Goal: Information Seeking & Learning: Learn about a topic

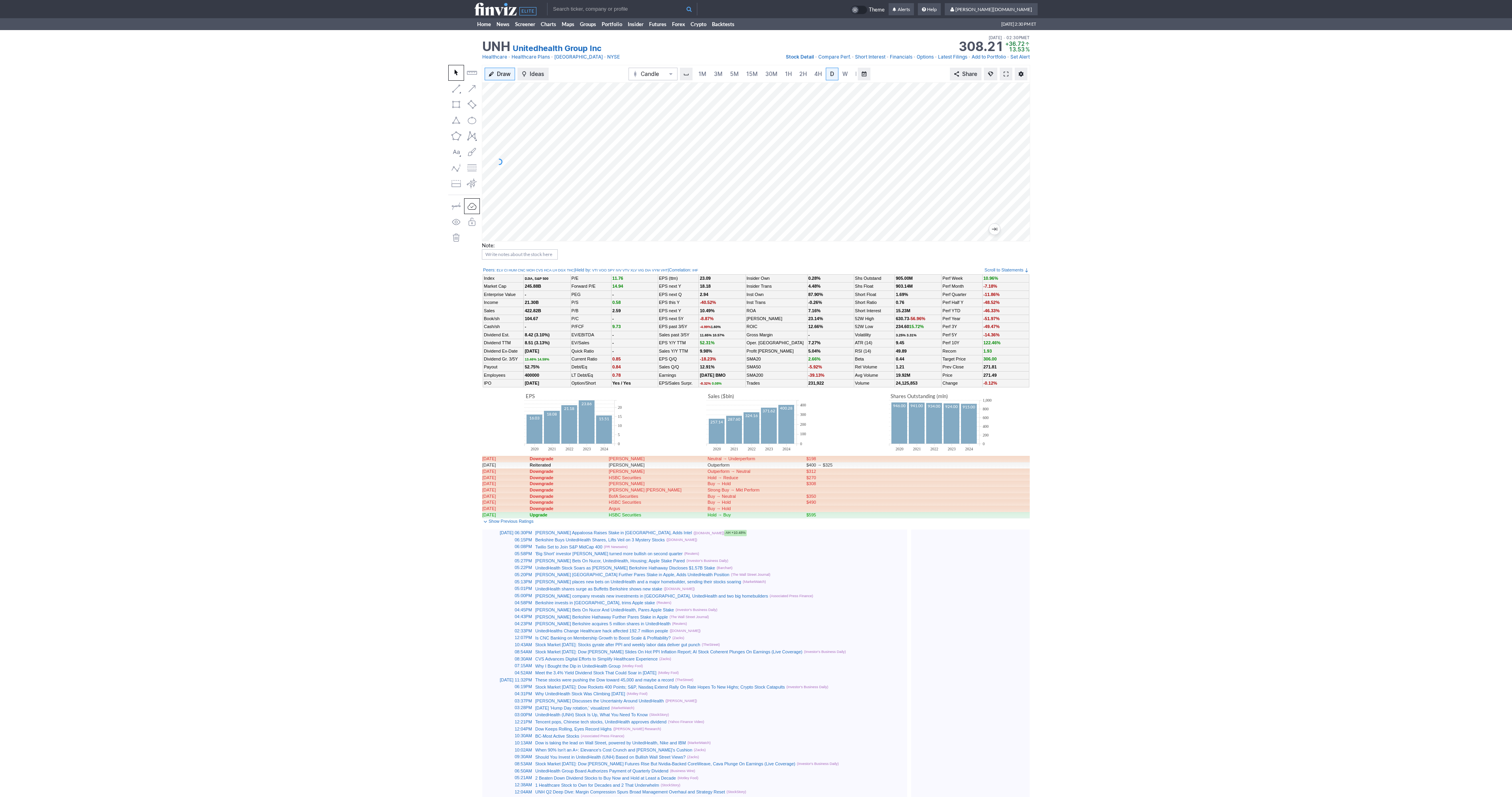
scroll to position [0, 8]
click at [610, 8] on input "text" at bounding box center [622, 9] width 150 height 13
type input "crnc"
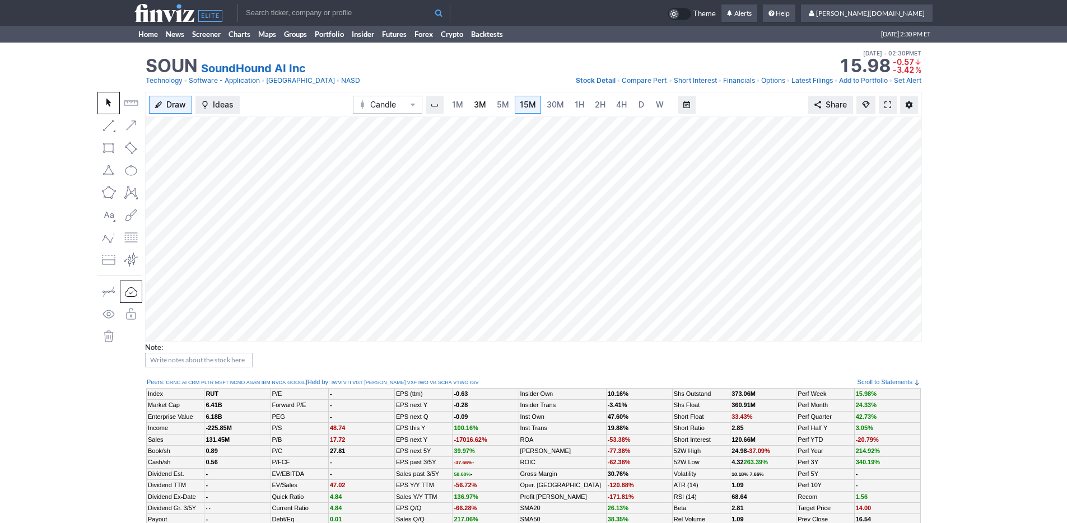
click at [480, 106] on span "3M" at bounding box center [480, 105] width 12 height 10
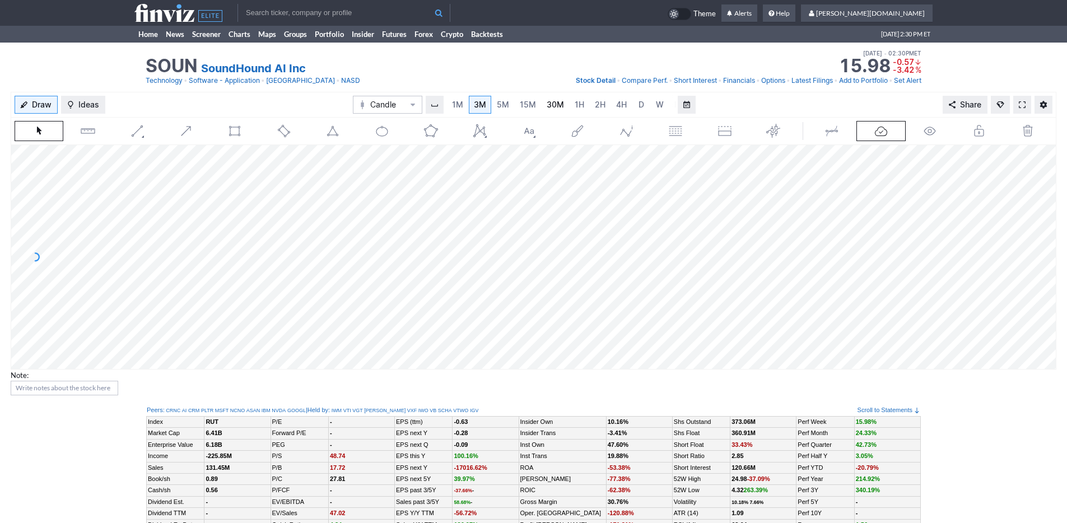
click at [562, 106] on link "30M" at bounding box center [555, 105] width 27 height 18
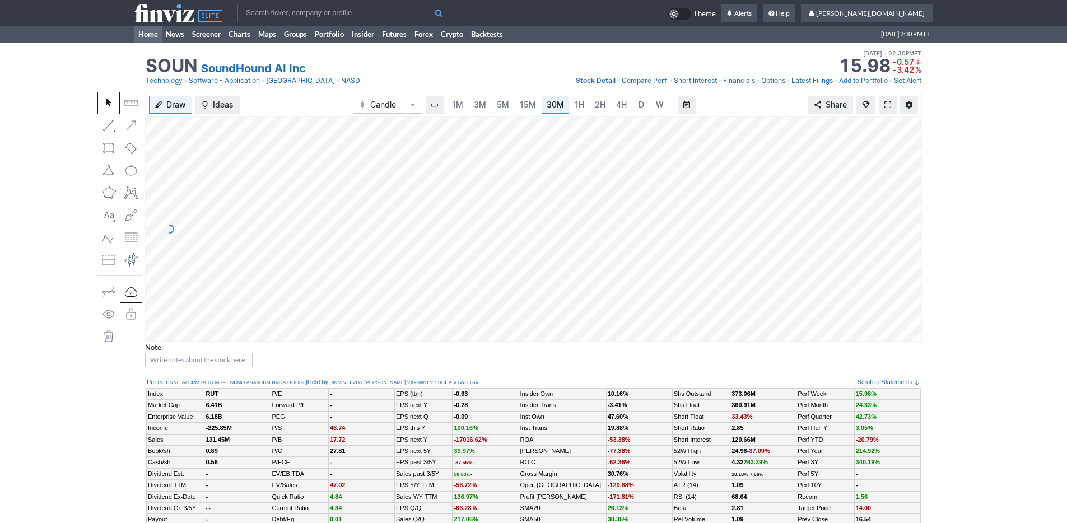
click at [143, 32] on link "Home" at bounding box center [147, 34] width 27 height 17
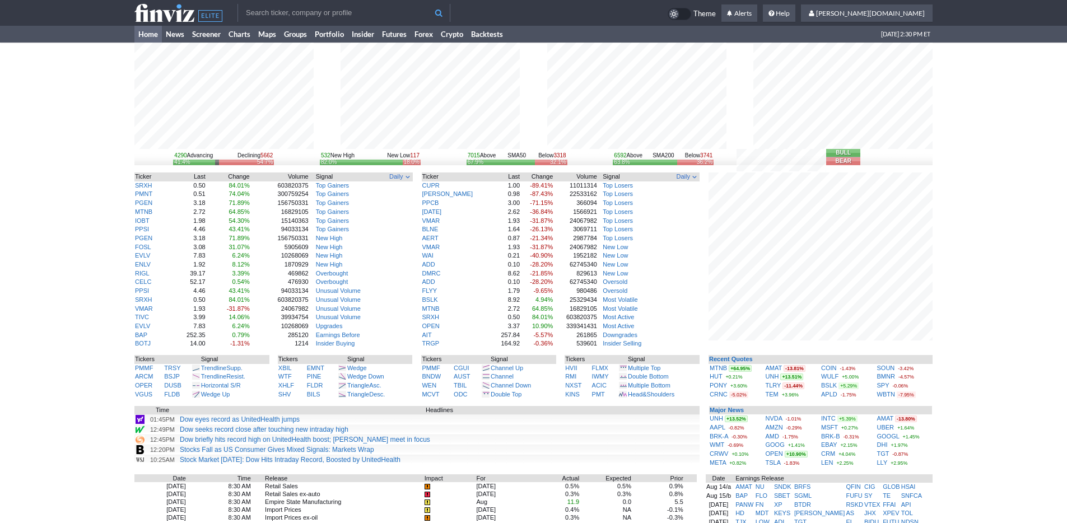
click at [988, 354] on div "4290 Advancing Declining 5662 41.4% 54.7% 532 New High New Low 117 82.0% 18.0% …" at bounding box center [533, 389] width 1067 height 693
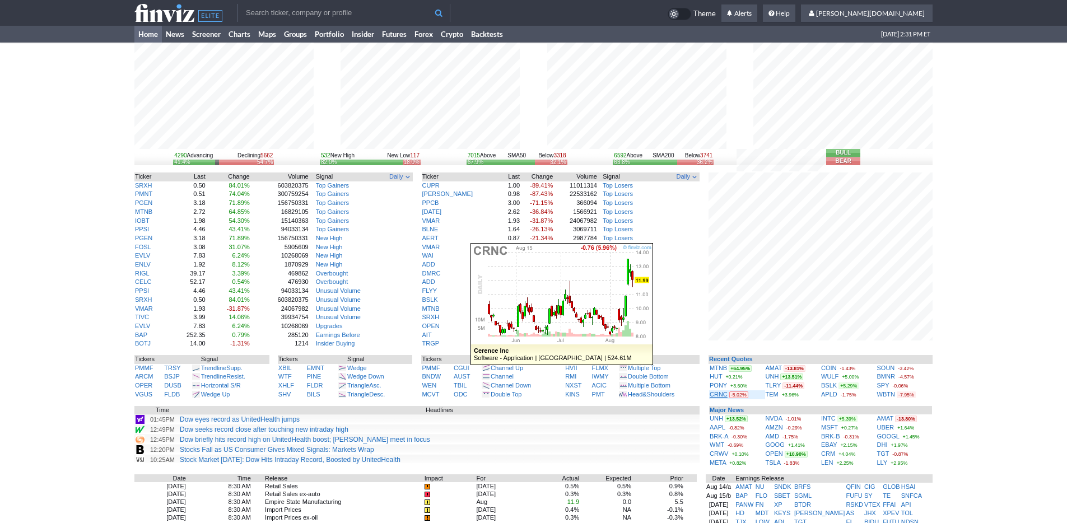
click at [711, 397] on link "CRNC" at bounding box center [719, 394] width 18 height 7
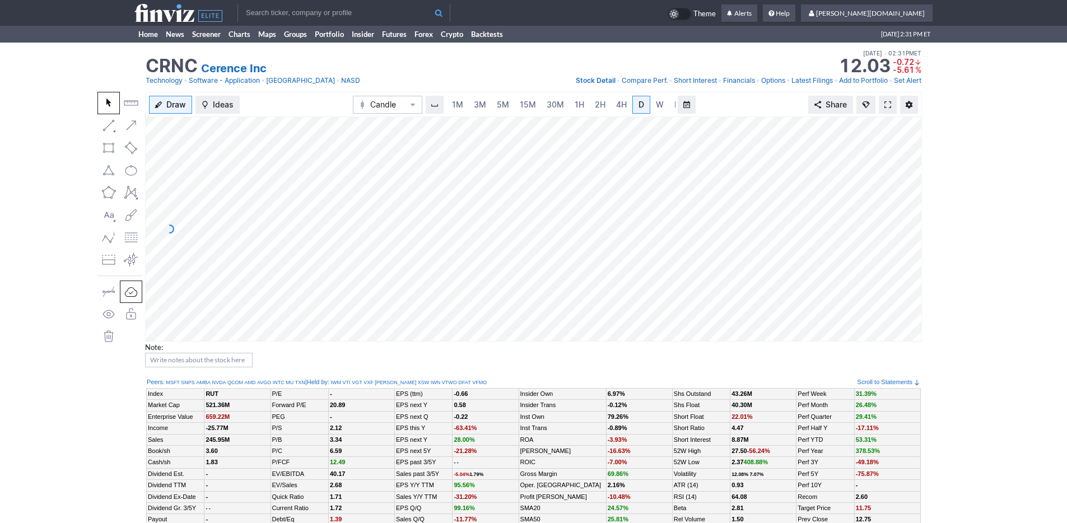
scroll to position [0, 11]
click at [645, 101] on span "W" at bounding box center [649, 105] width 8 height 10
click at [461, 108] on link "3M" at bounding box center [469, 105] width 22 height 18
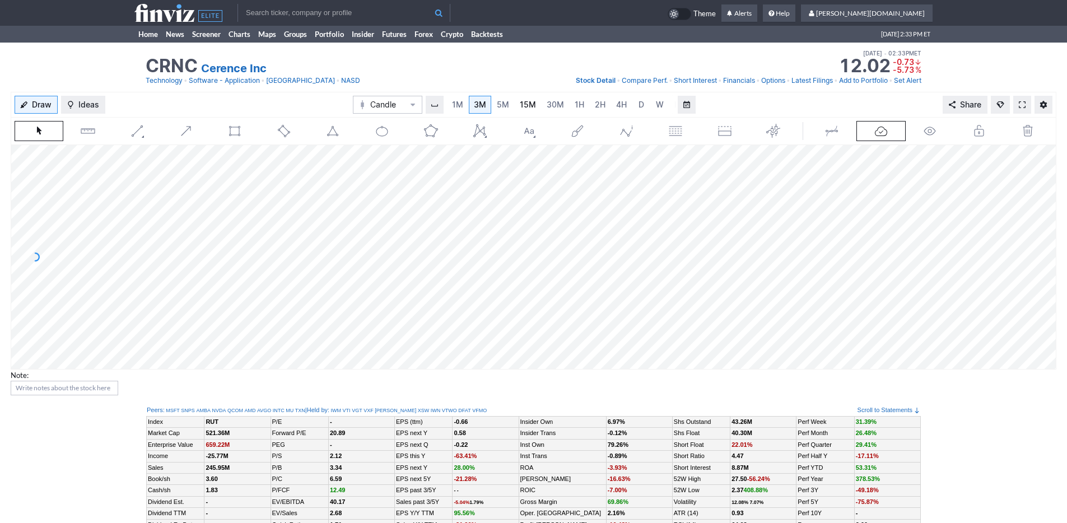
click at [531, 108] on span "15M" at bounding box center [528, 105] width 16 height 10
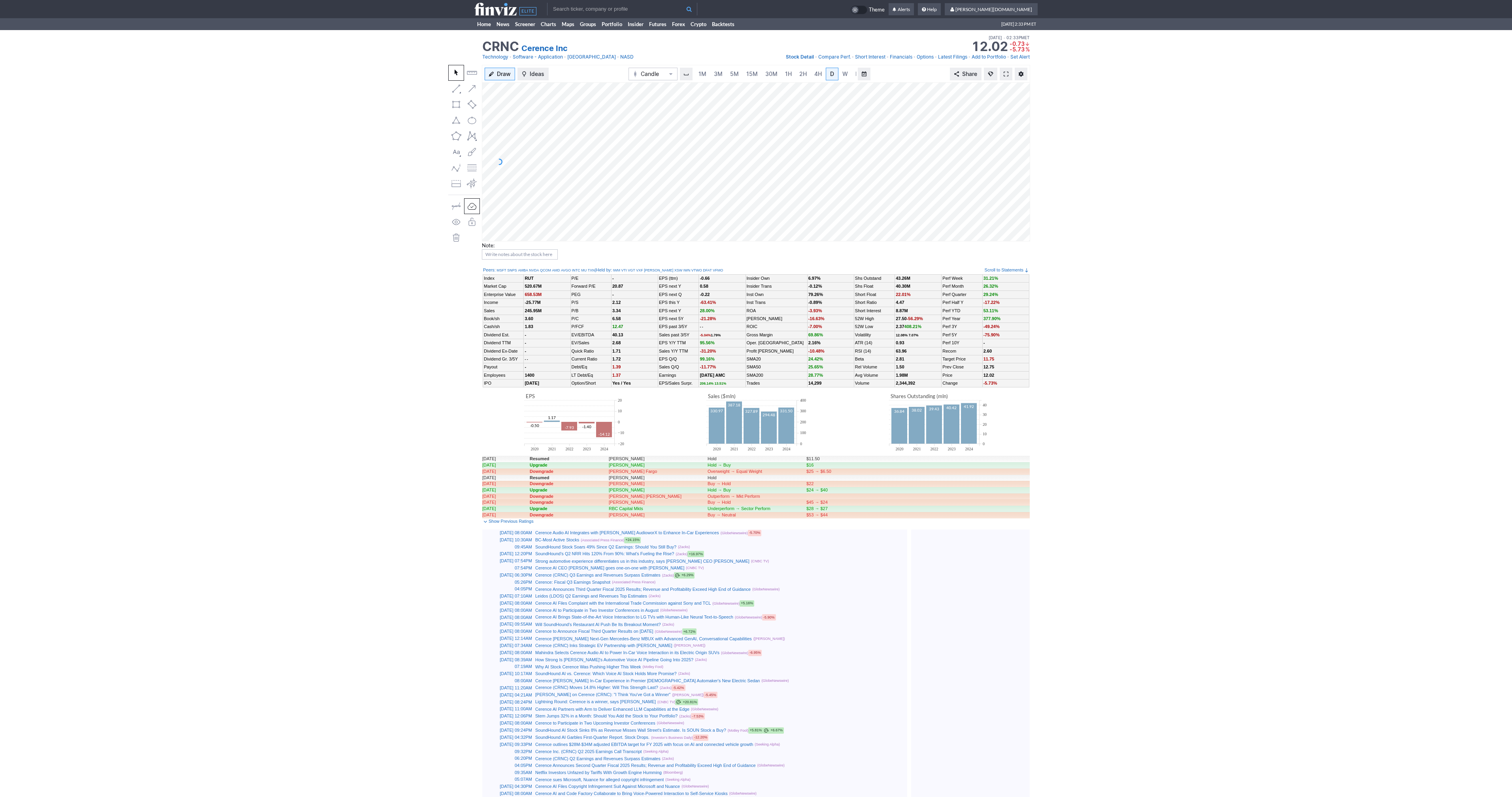
scroll to position [0, 8]
click at [1007, 74] on span at bounding box center [1006, 73] width 5 height 6
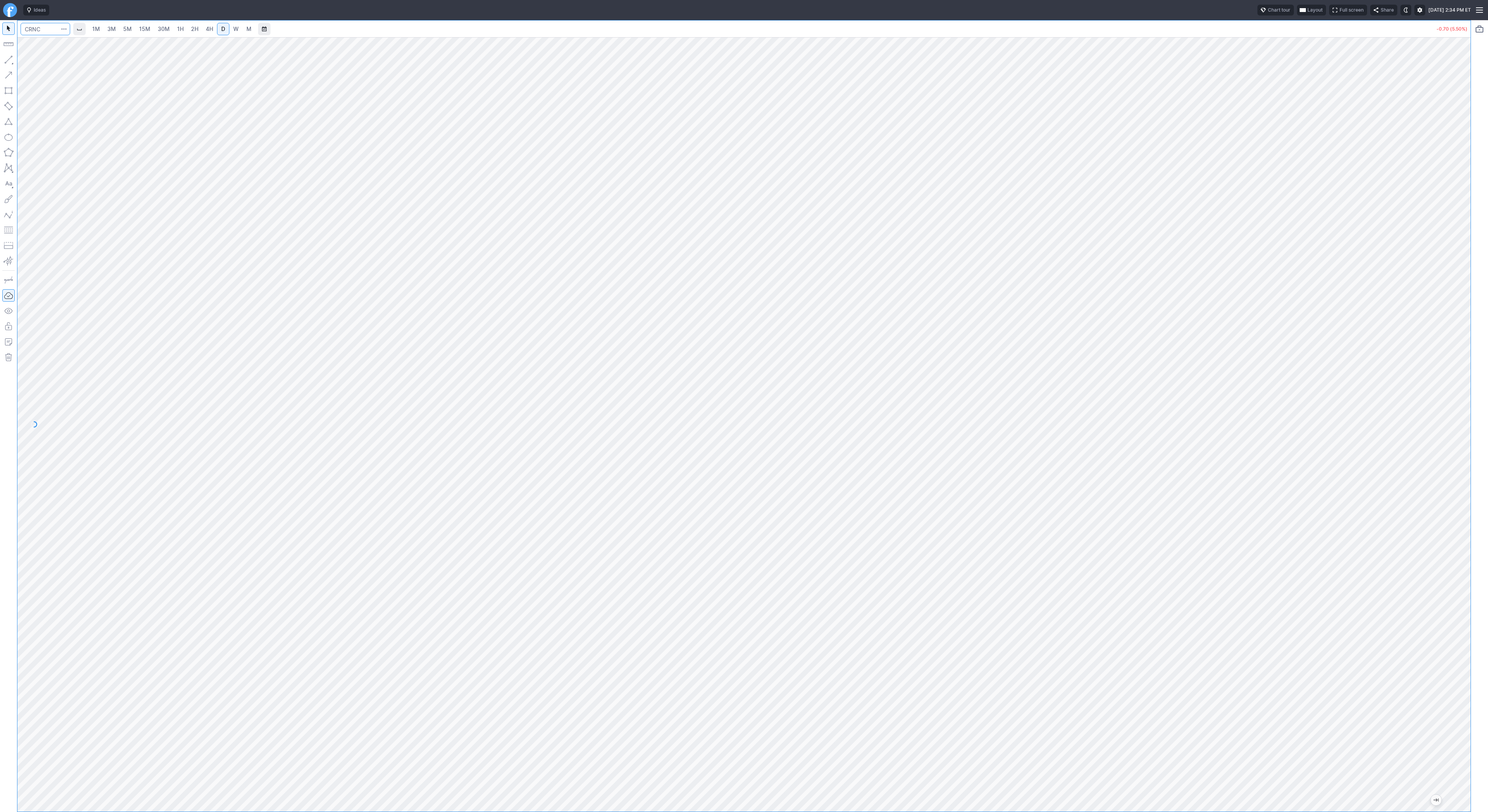
click at [42, 30] on input "Search" at bounding box center [46, 29] width 50 height 12
type input "bbai"
click at [37, 46] on span "BBAI" at bounding box center [32, 46] width 10 height 6
click at [111, 28] on span "3M" at bounding box center [111, 29] width 8 height 7
click at [149, 30] on link "15M" at bounding box center [145, 29] width 18 height 12
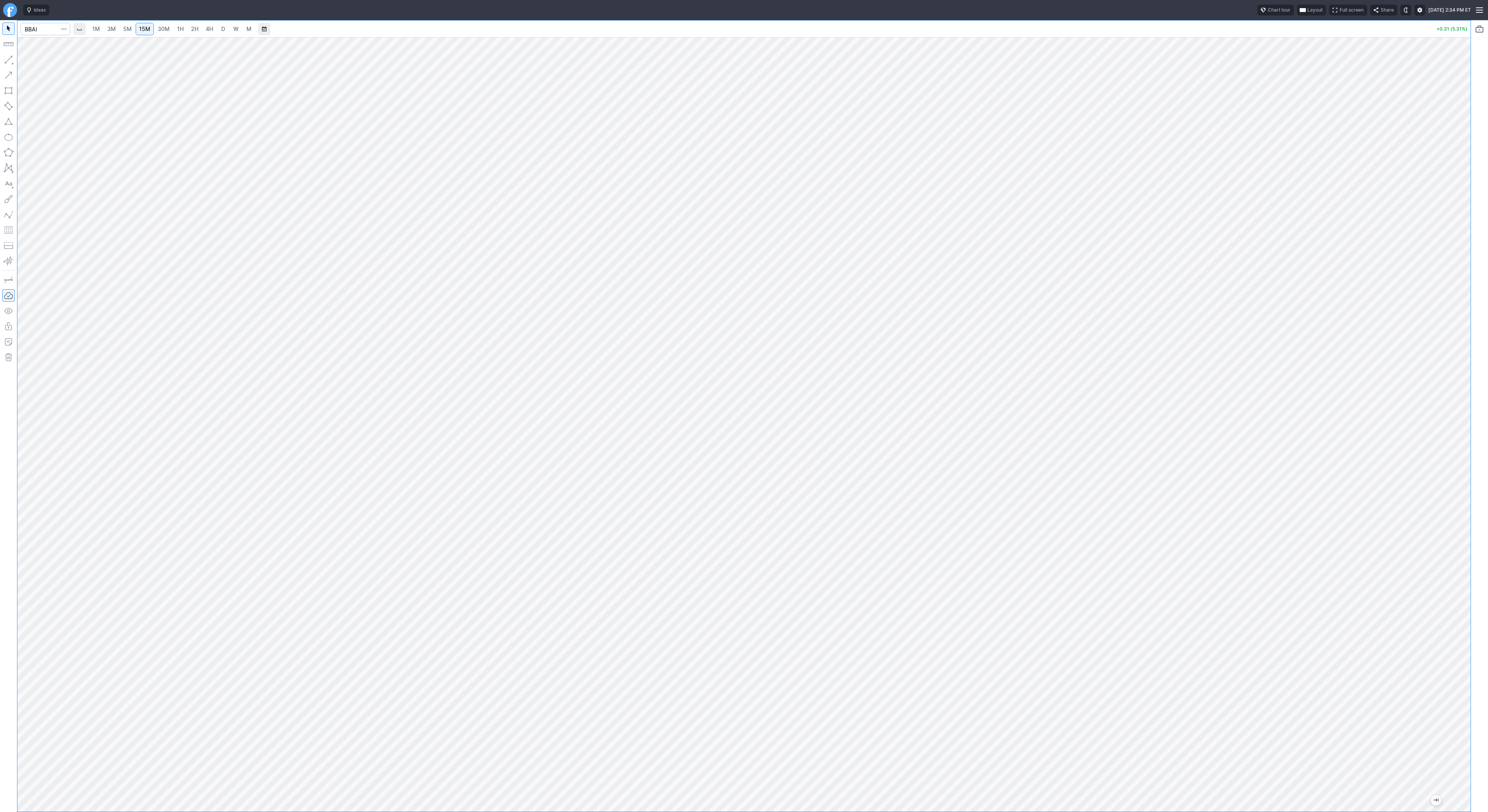
click at [210, 28] on span "4H" at bounding box center [210, 29] width 8 height 7
click at [46, 27] on input "Search" at bounding box center [46, 29] width 50 height 12
type input "soun"
click at [213, 24] on link "4H" at bounding box center [209, 29] width 15 height 12
click at [218, 27] on link "D" at bounding box center [223, 29] width 12 height 12
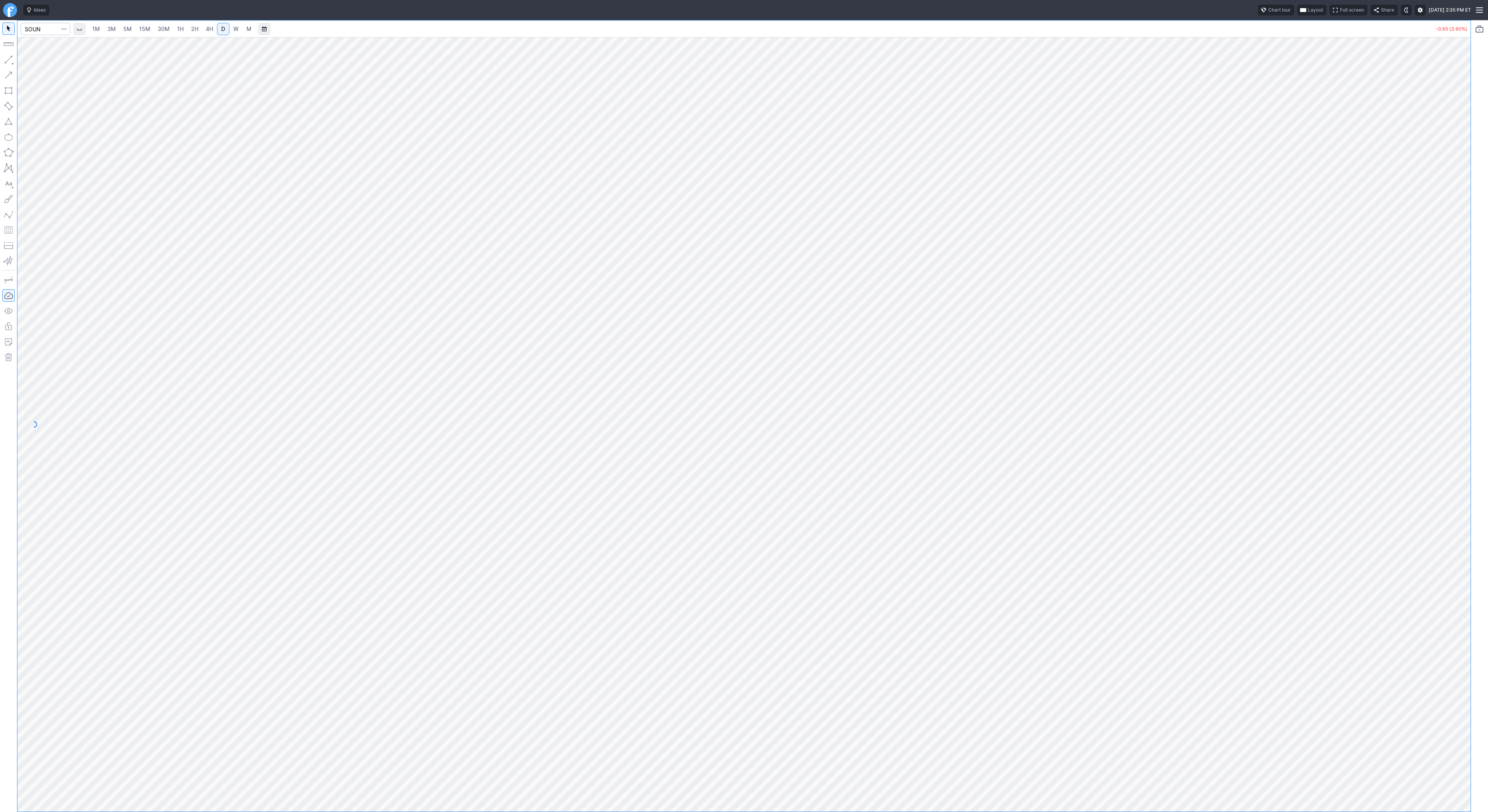
click at [0, 21] on html "Ideas Chart tour Layout Full screen Share Fri AUG 15 2025 2:35 PM ET 1M 3M 5M 1…" at bounding box center [744, 406] width 1488 height 812
click at [124, 28] on span "5M" at bounding box center [127, 29] width 8 height 7
click at [142, 27] on span "15M" at bounding box center [145, 29] width 11 height 7
click at [131, 30] on link "5M" at bounding box center [127, 29] width 15 height 12
click at [9, 61] on button "button" at bounding box center [8, 59] width 12 height 12
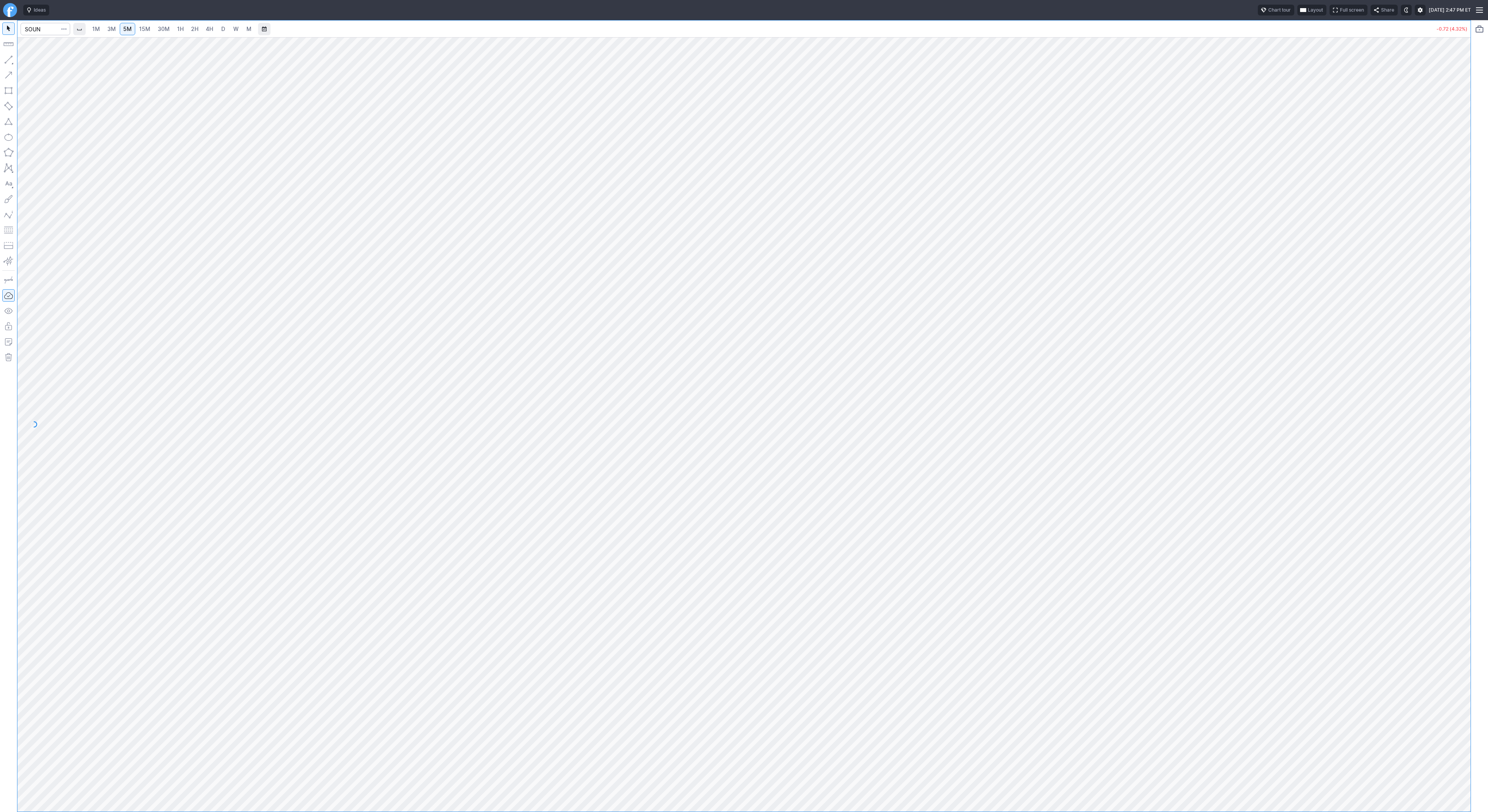
click at [136, 30] on link "15M" at bounding box center [145, 29] width 18 height 12
click at [31, 61] on span "Line" at bounding box center [45, 61] width 31 height 8
click at [25, 60] on span "button" at bounding box center [24, 62] width 5 height 11
click at [31, 60] on span "Line" at bounding box center [45, 61] width 31 height 8
click at [30, 63] on span "Line" at bounding box center [45, 61] width 31 height 8
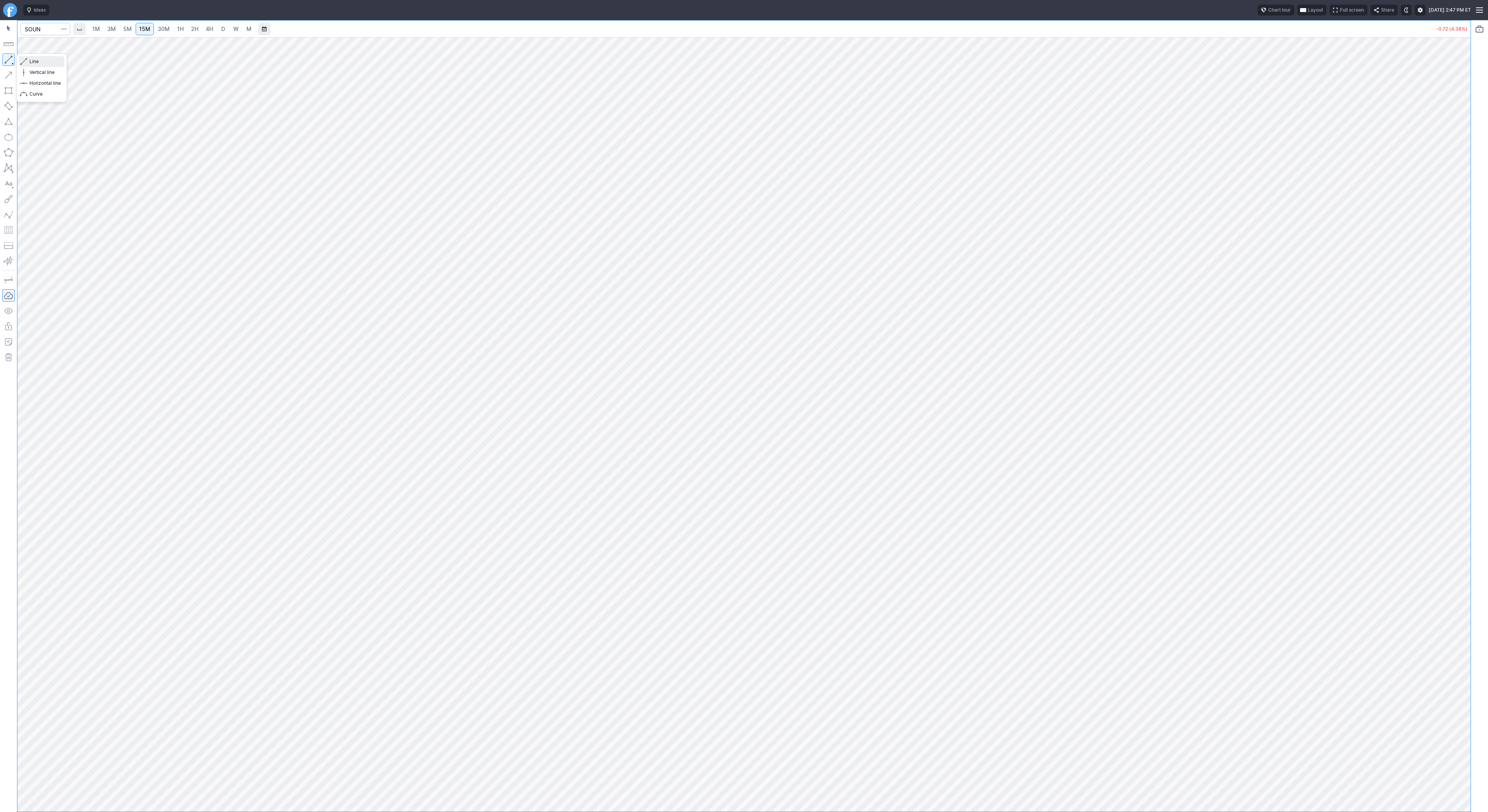
click at [26, 63] on span "button" at bounding box center [24, 62] width 5 height 11
click at [215, 30] on link "4H" at bounding box center [209, 29] width 15 height 12
click at [38, 30] on input "Search" at bounding box center [46, 29] width 50 height 12
type input "pony"
drag, startPoint x: 1465, startPoint y: 254, endPoint x: 1456, endPoint y: 393, distance: 139.3
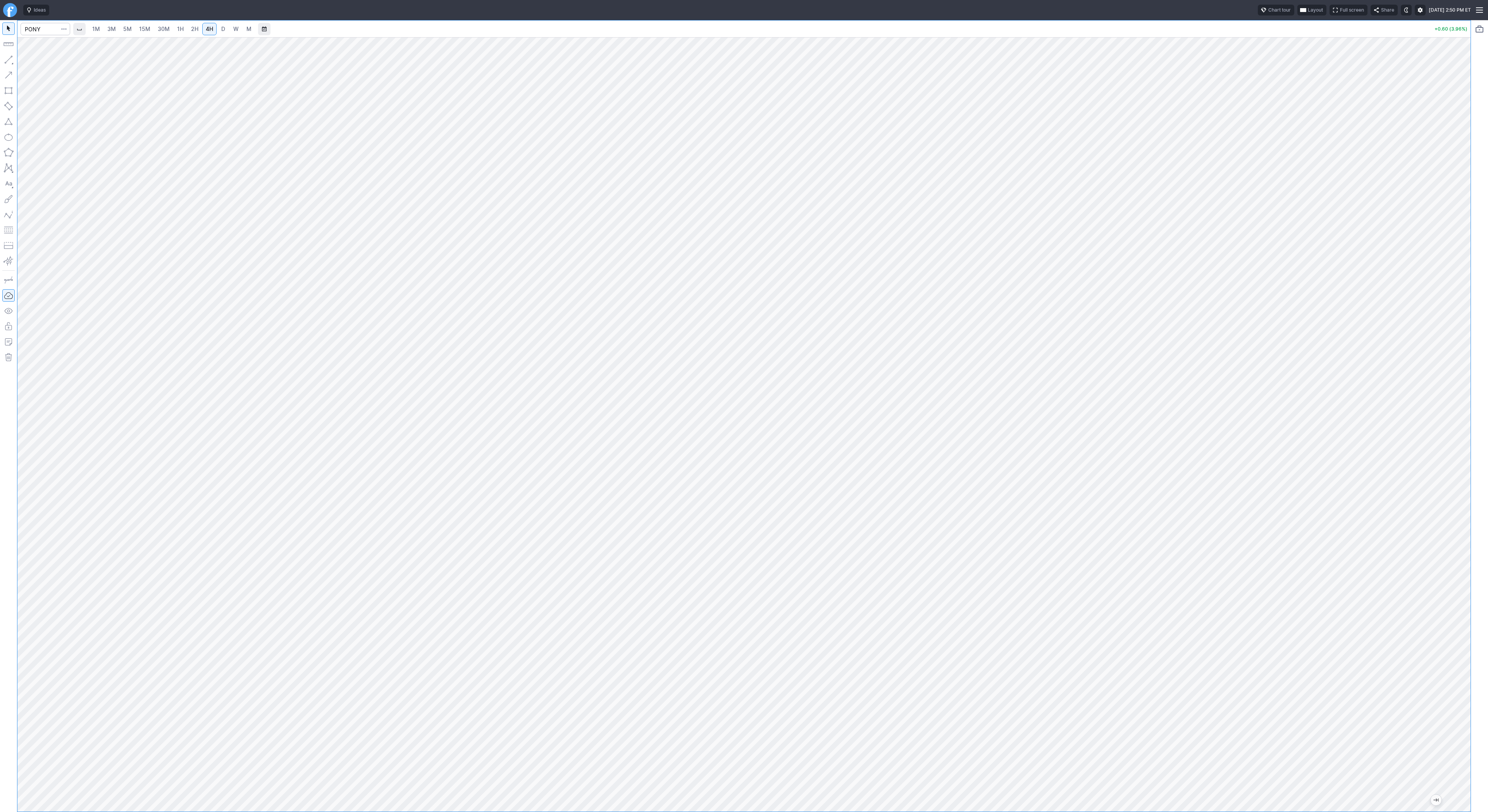
click at [1458, 397] on div at bounding box center [1462, 422] width 17 height 755
click at [111, 29] on span "3M" at bounding box center [111, 29] width 8 height 7
click at [191, 27] on span "2H" at bounding box center [194, 29] width 8 height 7
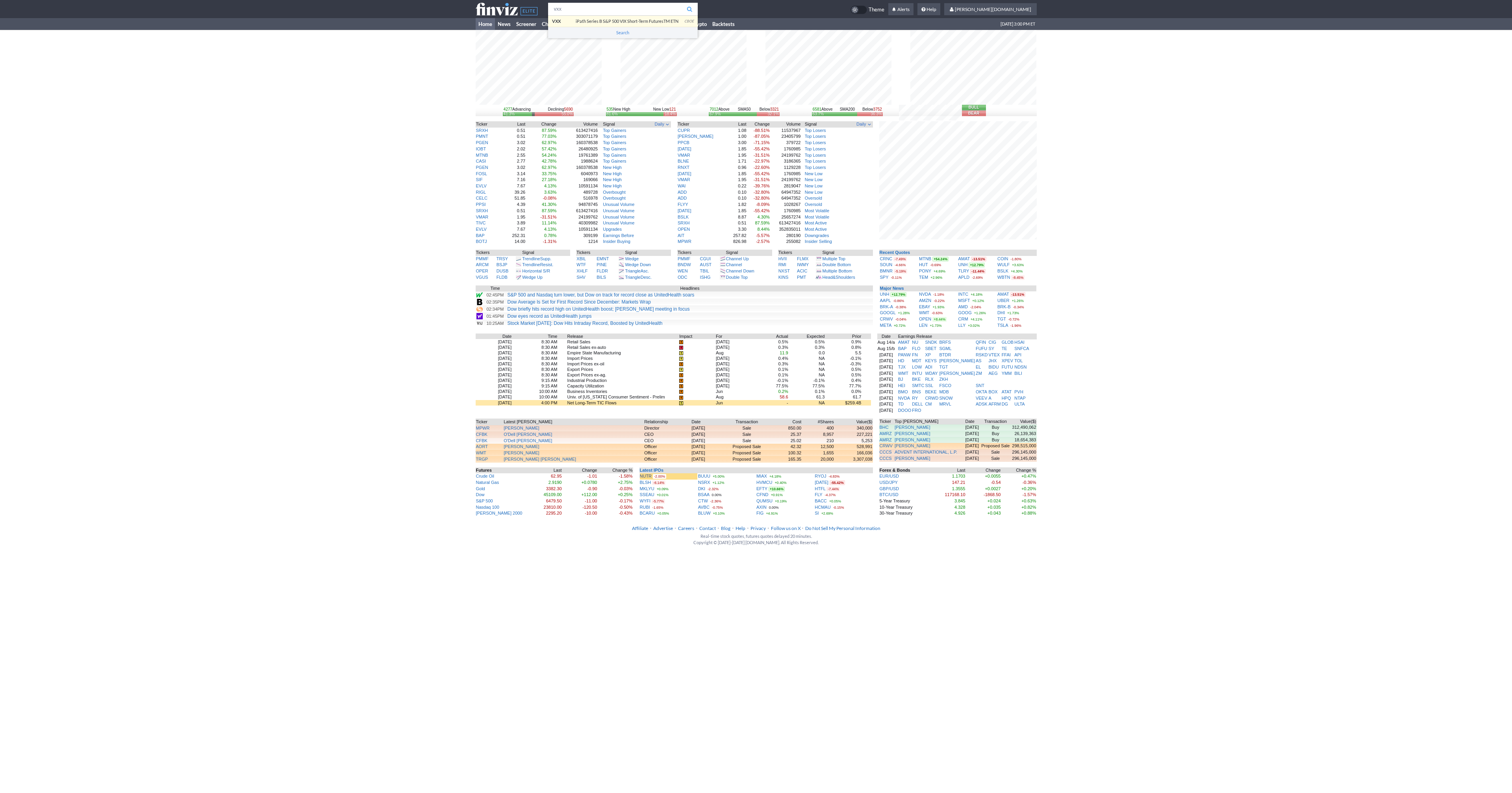
type input "vxx"
click at [615, 22] on body "vxx VXX iPath Series B S&P 500 VIX Short-Term FuturesTM ETN CBOE Search Theme A…" at bounding box center [756, 276] width 1512 height 553
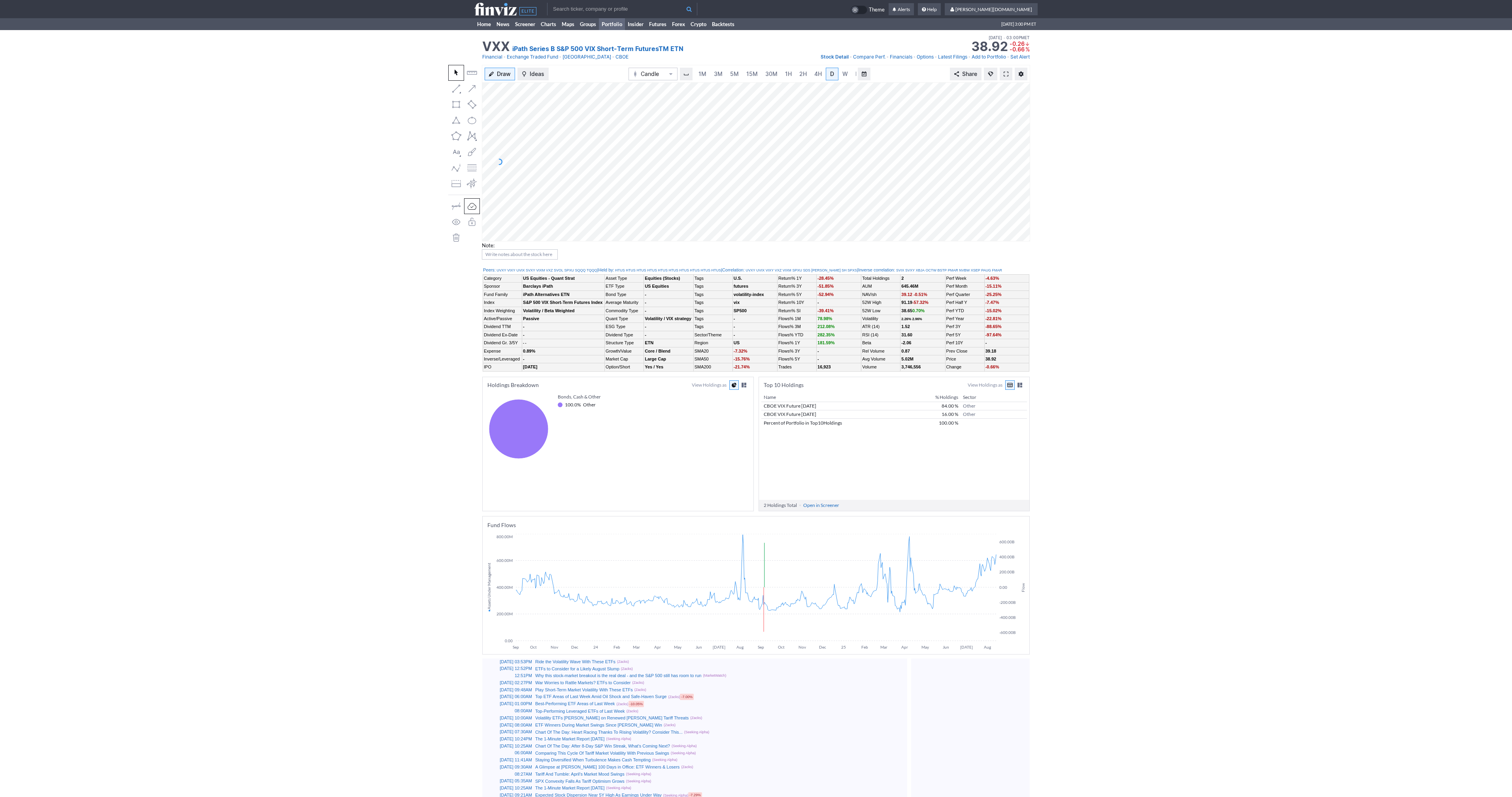
scroll to position [0, 8]
click at [1006, 73] on span at bounding box center [1006, 73] width 5 height 6
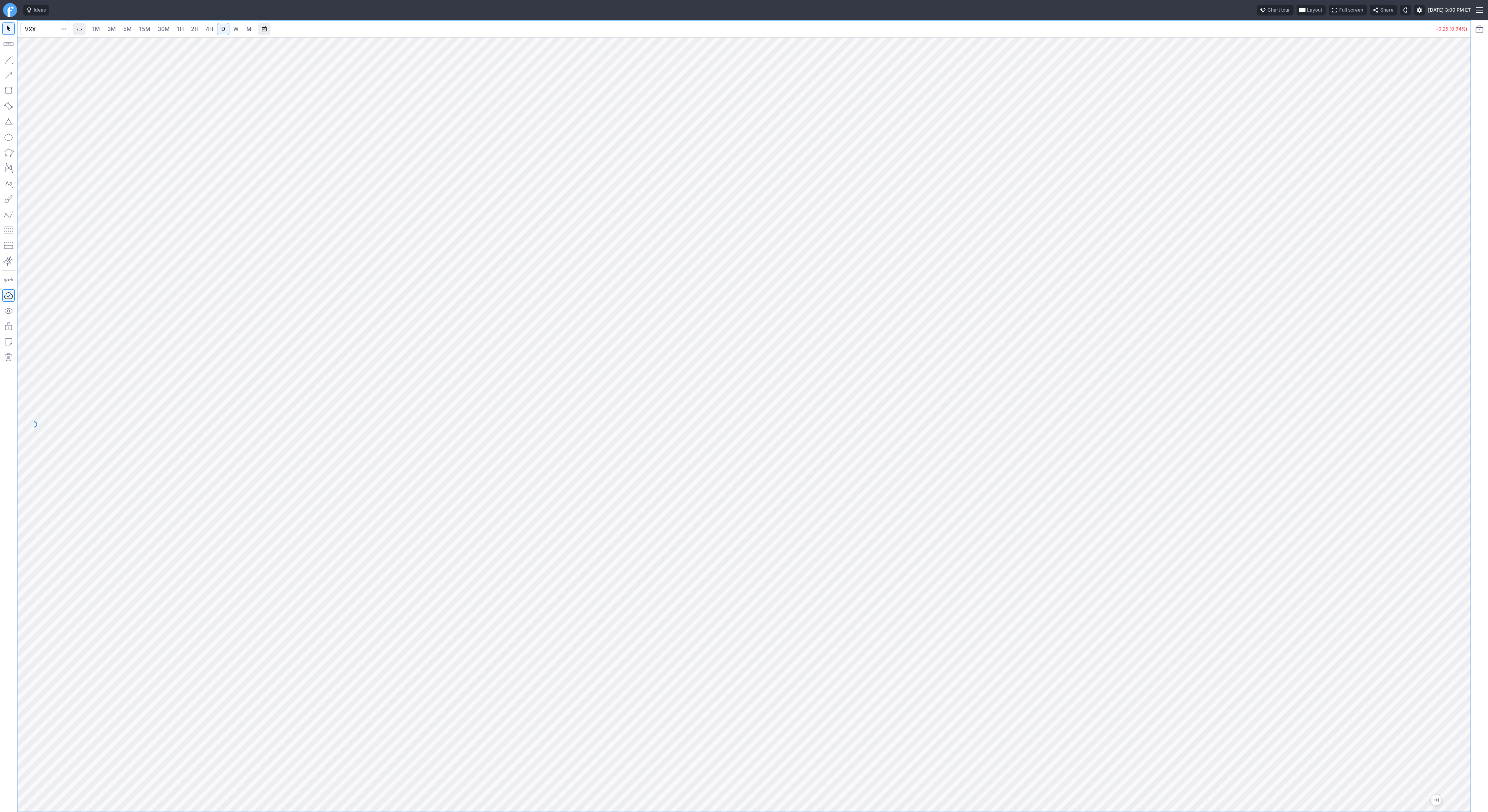
click at [210, 31] on span "4H" at bounding box center [210, 29] width 8 height 7
click at [1451, 589] on div at bounding box center [743, 424] width 1453 height 775
click at [41, 64] on span "Line" at bounding box center [45, 61] width 31 height 8
click at [10, 57] on button "button" at bounding box center [8, 59] width 12 height 12
drag, startPoint x: 8, startPoint y: 57, endPoint x: 39, endPoint y: 88, distance: 43.8
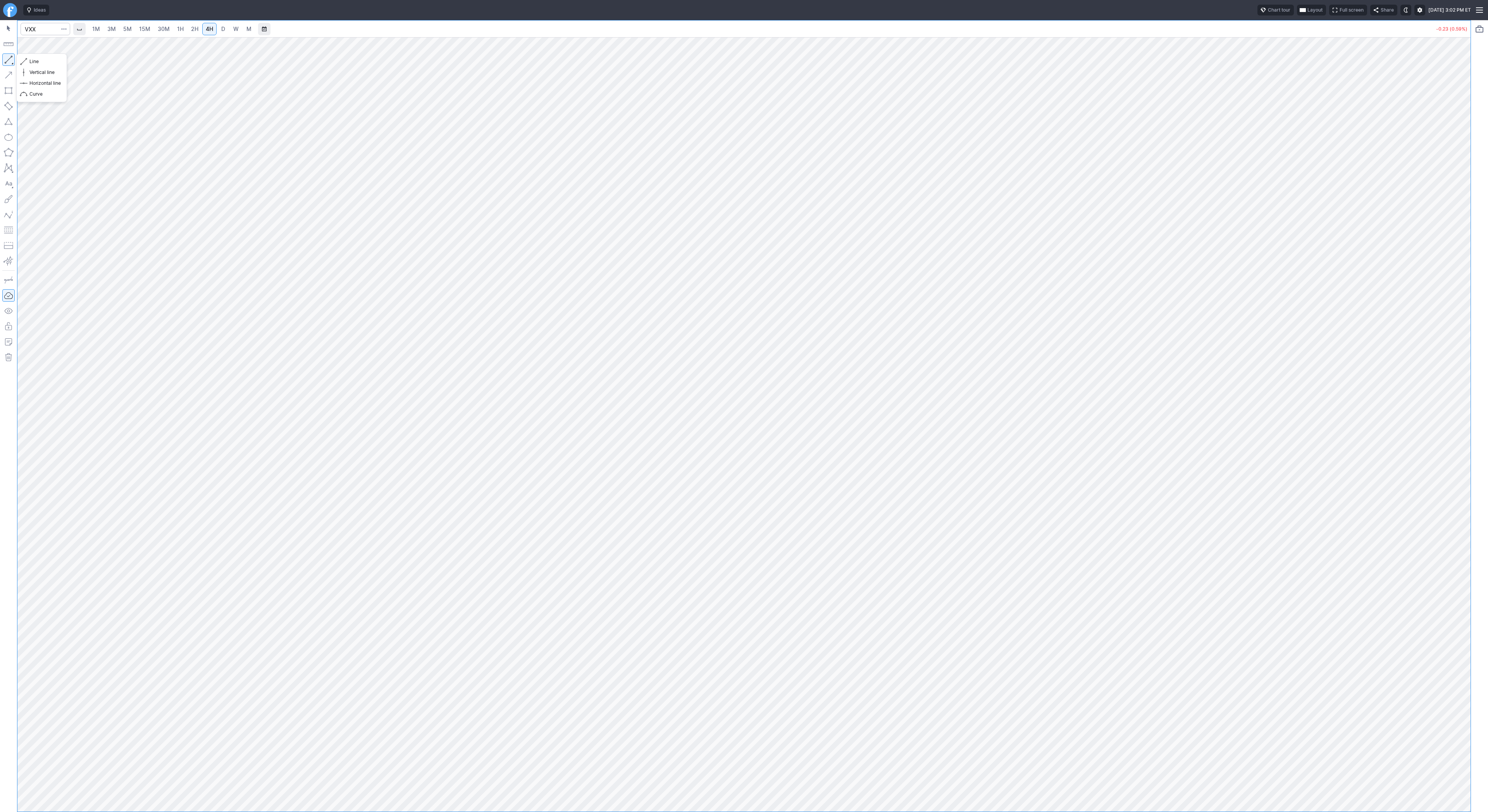
click at [8, 57] on button "button" at bounding box center [8, 59] width 12 height 12
click at [10, 56] on button "button" at bounding box center [8, 59] width 12 height 12
click at [191, 28] on span "2H" at bounding box center [194, 29] width 8 height 7
drag, startPoint x: 1466, startPoint y: 483, endPoint x: 1466, endPoint y: 531, distance: 48.0
click at [1475, 538] on div "1M 3M 5M 15M 30M 1H 2H 4H D W M -0.22 (0.55%)" at bounding box center [744, 416] width 1488 height 792
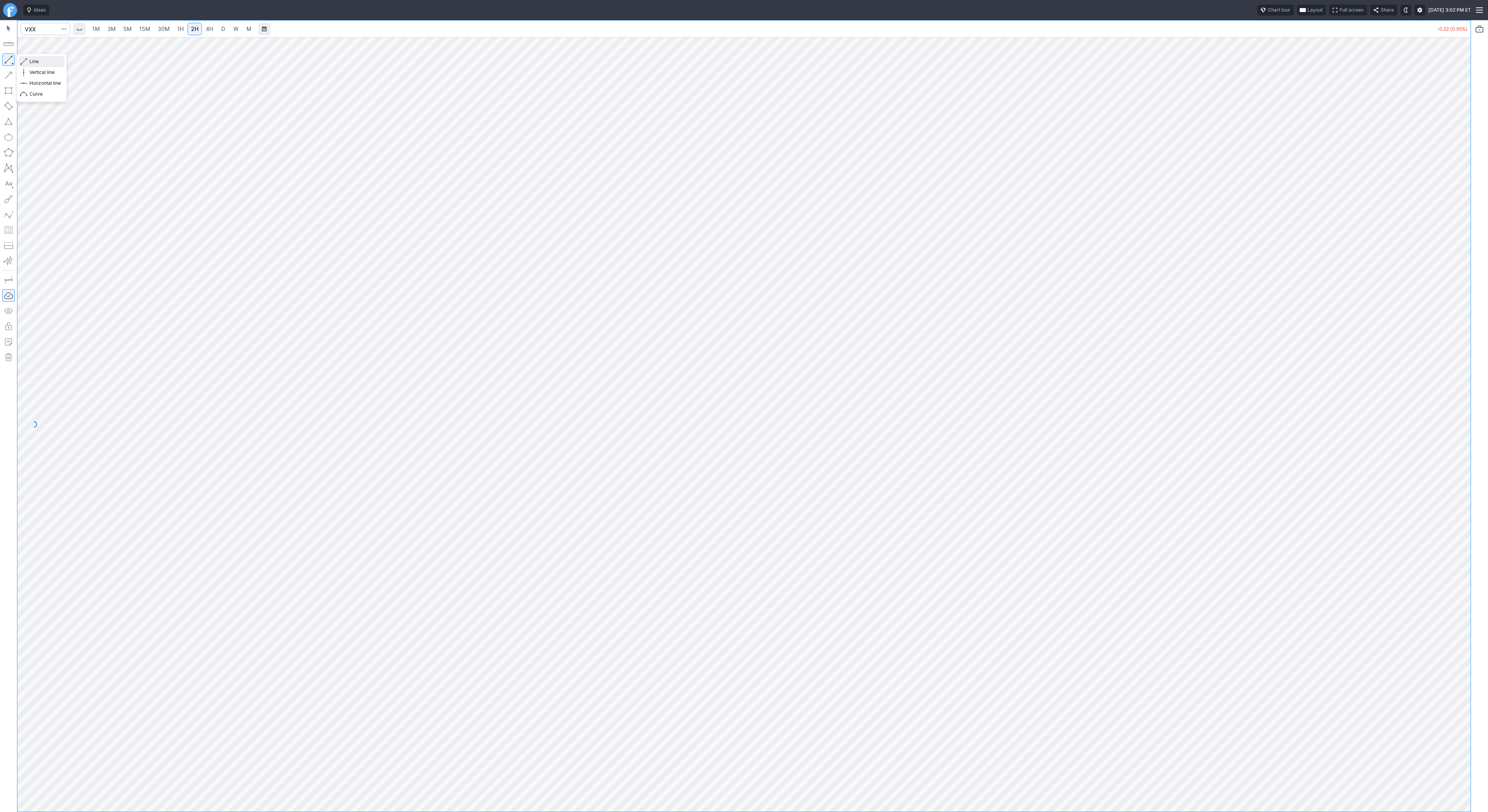
click at [26, 60] on span "button" at bounding box center [24, 62] width 5 height 11
click at [43, 28] on input "Search" at bounding box center [46, 29] width 50 height 12
type input "btcusd"
click at [98, 48] on span "Bitcoin / USD" at bounding box center [110, 46] width 106 height 7
click at [207, 27] on span "4H" at bounding box center [210, 29] width 8 height 7
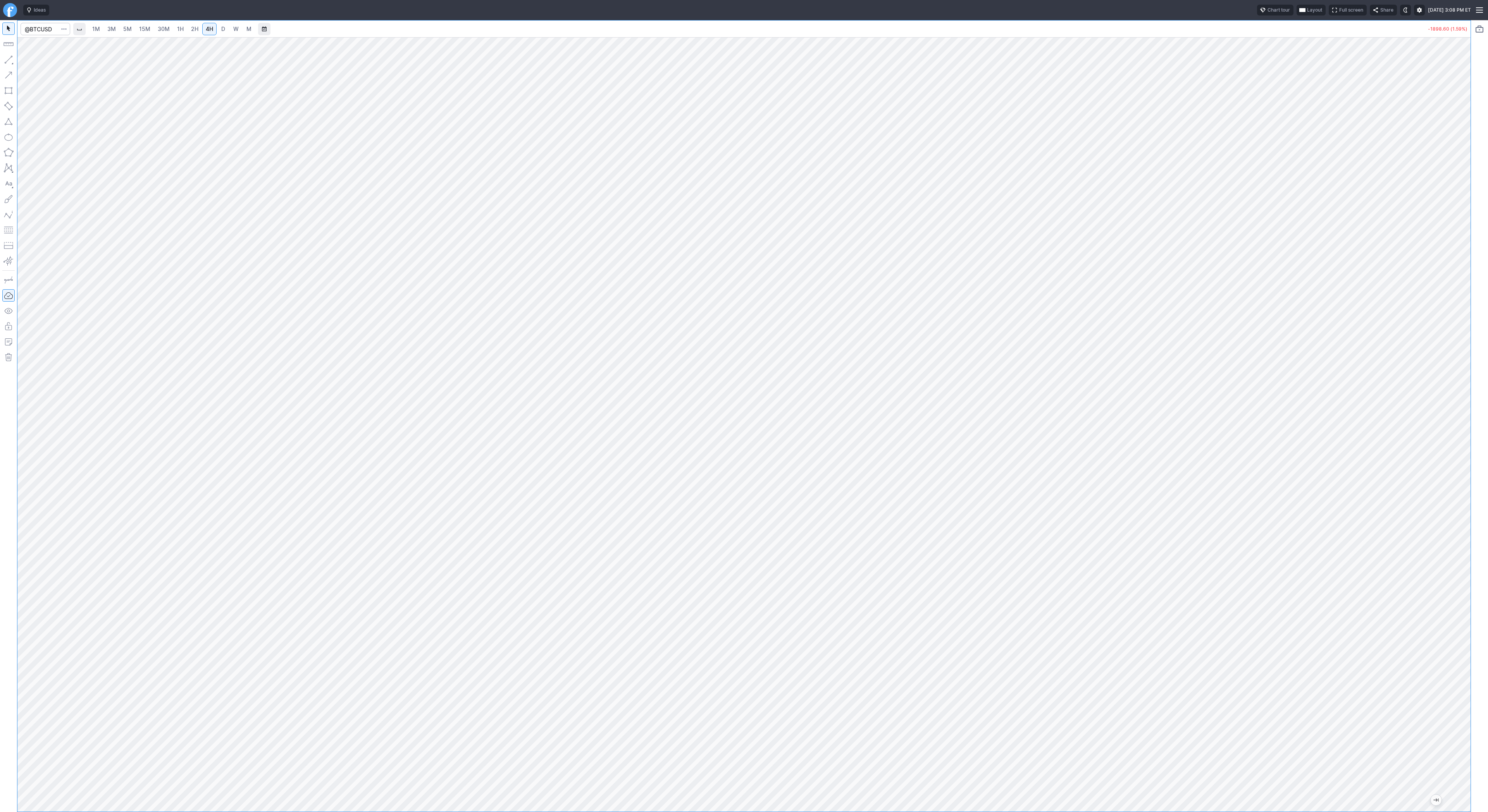
drag, startPoint x: 1466, startPoint y: 223, endPoint x: 1454, endPoint y: 313, distance: 90.8
click at [1466, 347] on div at bounding box center [1462, 422] width 17 height 755
click at [112, 30] on span "3M" at bounding box center [111, 29] width 8 height 7
click at [49, 31] on input "Search" at bounding box center [46, 29] width 50 height 12
type input "crnc"
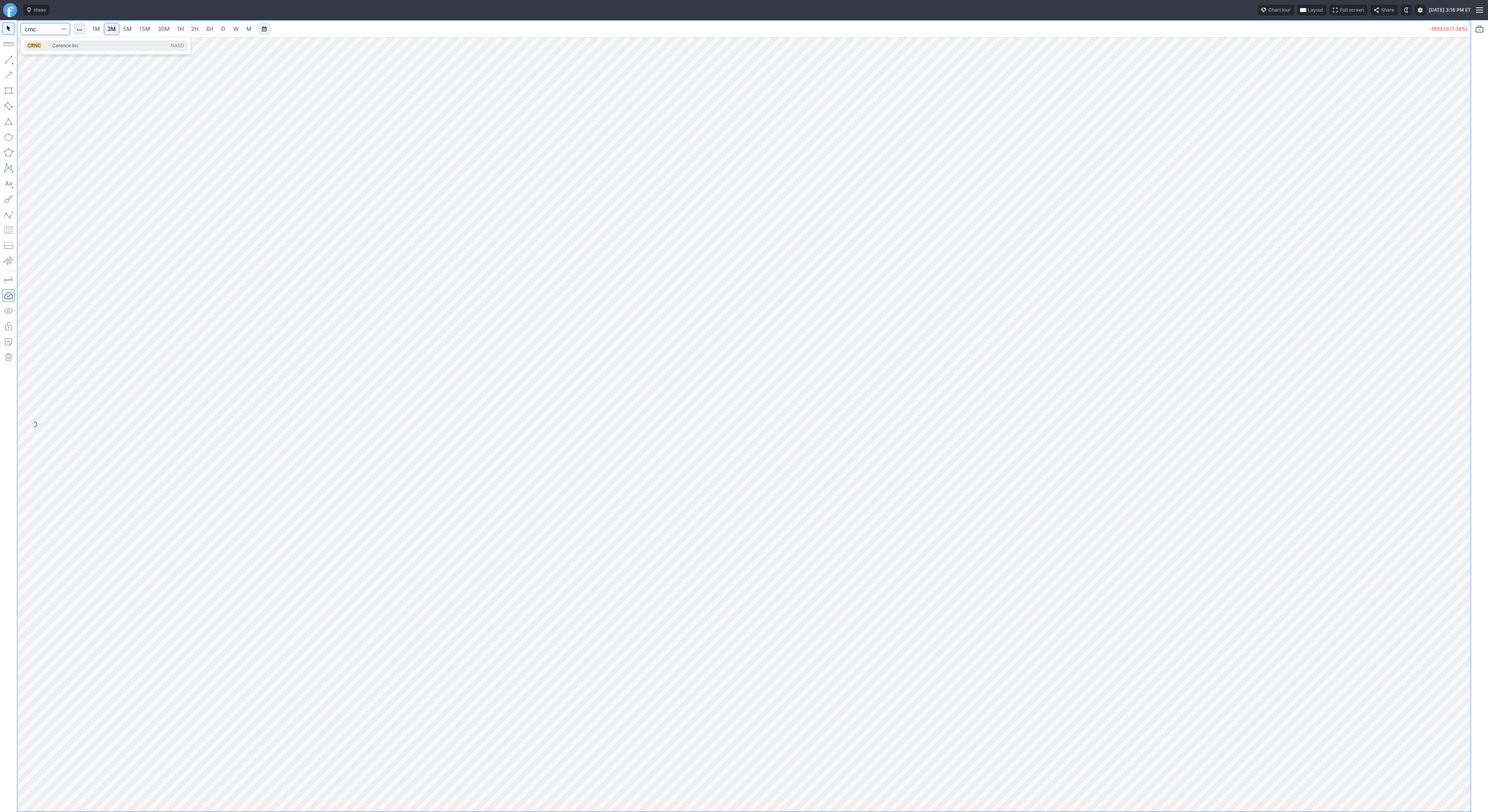
click at [86, 45] on span "Cerence Inc" at bounding box center [109, 46] width 118 height 7
click at [41, 32] on input "Search" at bounding box center [46, 29] width 50 height 12
click at [43, 30] on input "Search" at bounding box center [46, 29] width 50 height 12
type input "tem"
click at [226, 30] on link "D" at bounding box center [223, 29] width 12 height 12
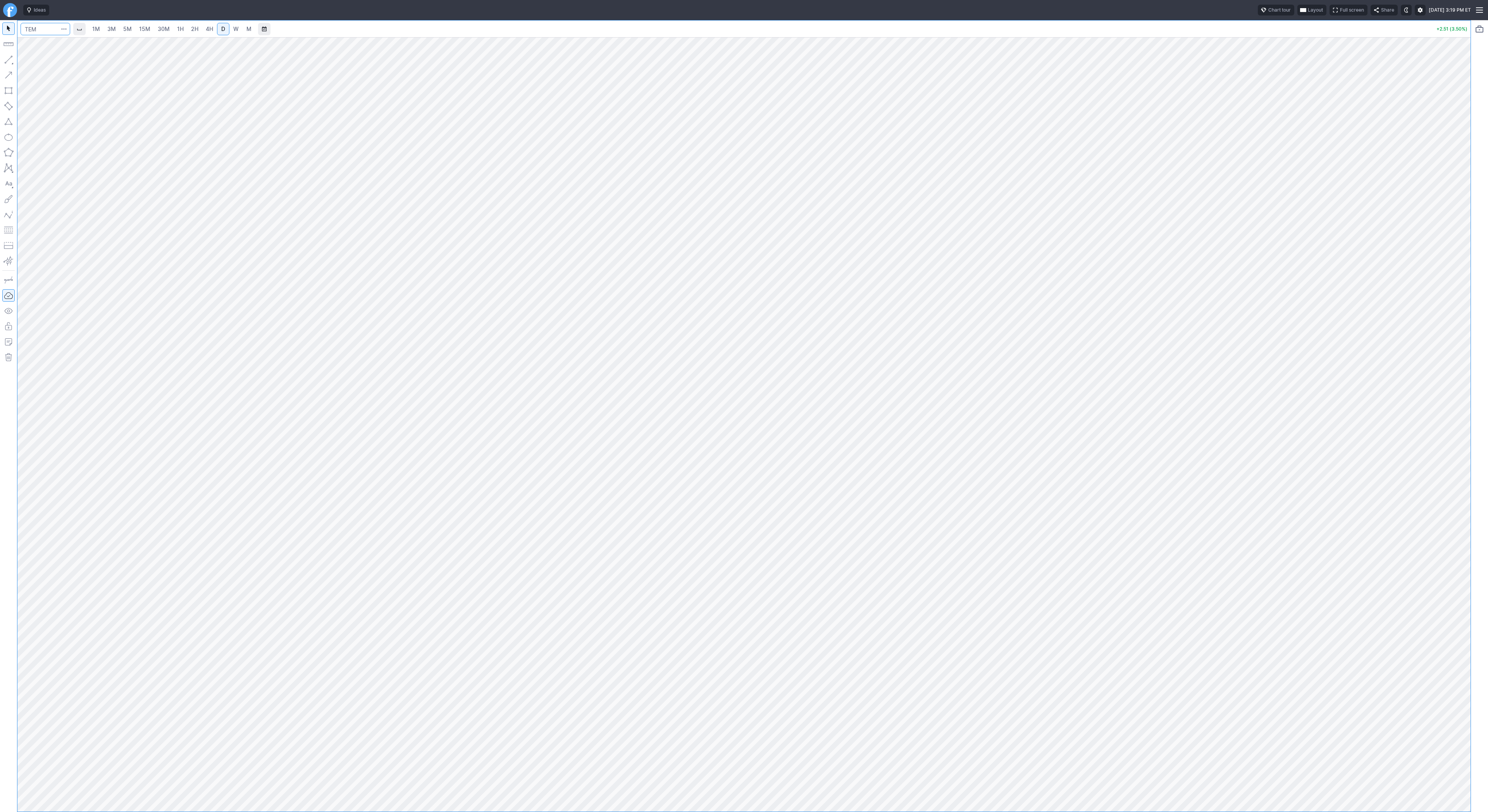
click at [35, 32] on input "Search" at bounding box center [46, 29] width 50 height 12
type input "pony"
click at [113, 30] on span "3M" at bounding box center [111, 29] width 8 height 7
click at [145, 28] on span "15M" at bounding box center [145, 29] width 11 height 7
click at [167, 34] on link "30M" at bounding box center [163, 29] width 19 height 12
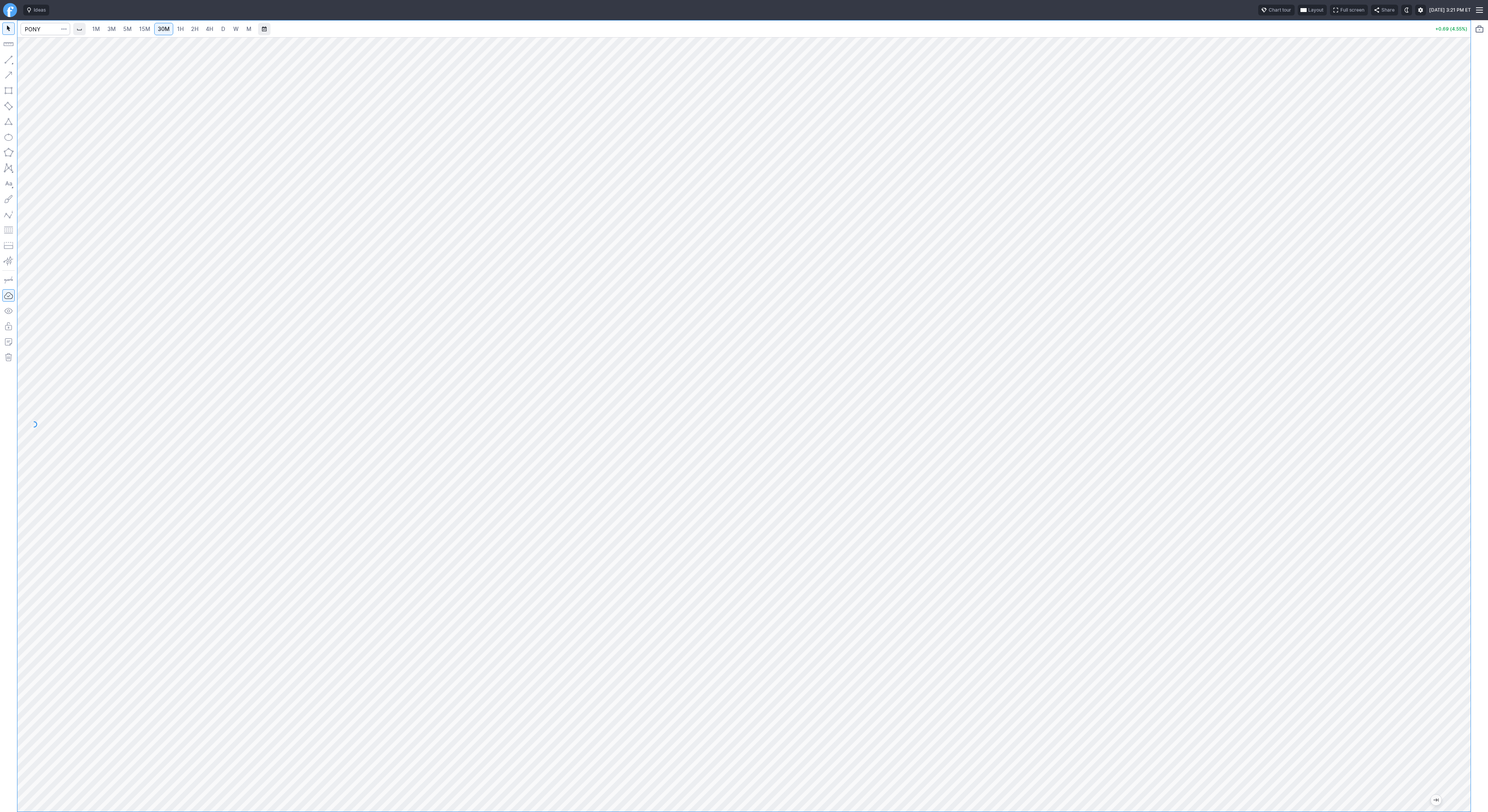
click at [207, 28] on span "4H" at bounding box center [210, 29] width 8 height 7
click at [118, 30] on link "3M" at bounding box center [111, 29] width 15 height 12
click at [221, 30] on span "D" at bounding box center [223, 29] width 4 height 7
click at [38, 31] on input "Search" at bounding box center [46, 29] width 50 height 12
type input "soun"
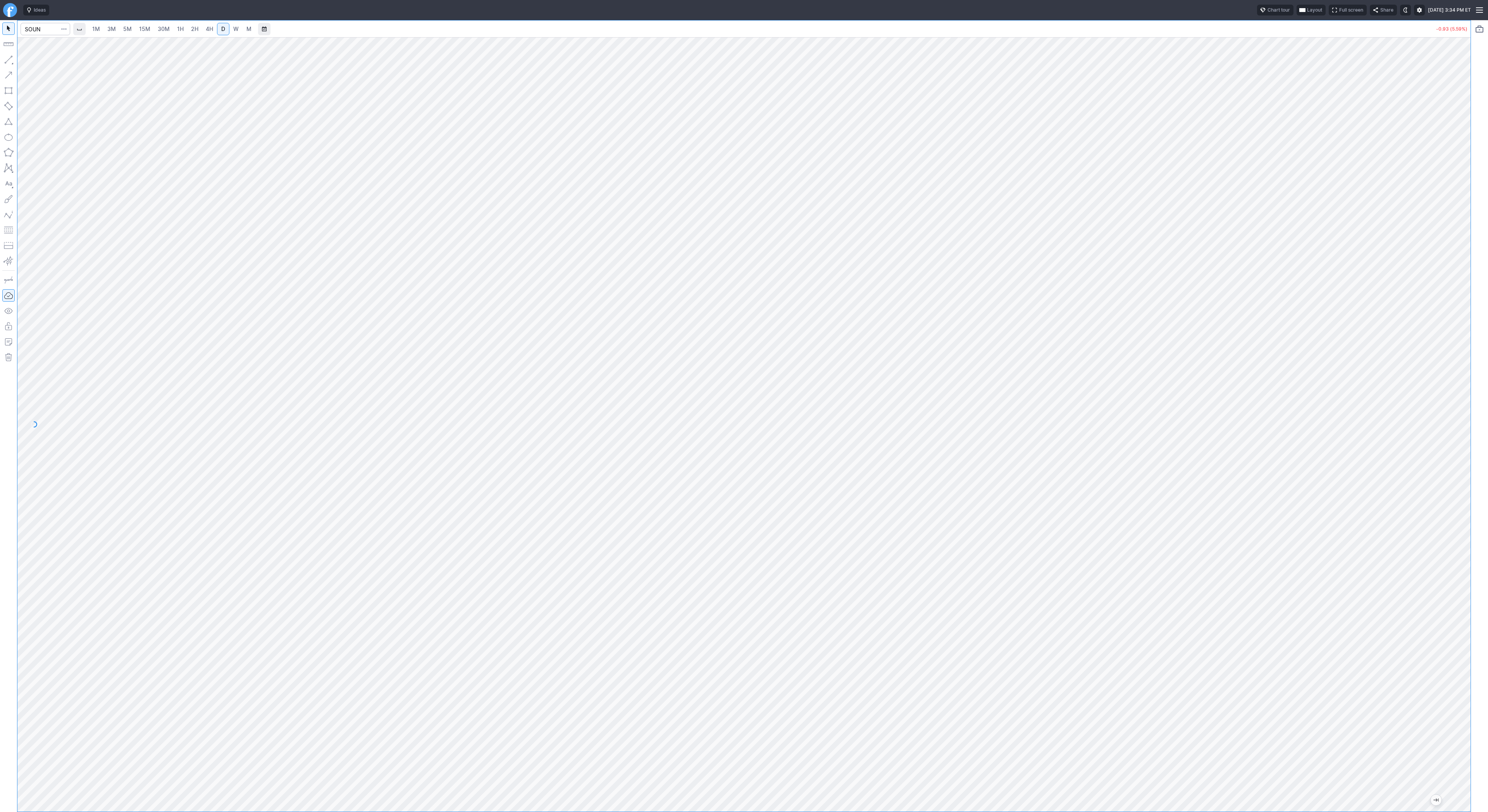
click at [0, 268] on html "Ideas Chart tour Layout Full screen Share Fri AUG 15 2025 3:34 PM ET 1M 3M 5M 1…" at bounding box center [744, 406] width 1488 height 812
drag, startPoint x: 1463, startPoint y: 180, endPoint x: 1469, endPoint y: 305, distance: 125.1
click at [1476, 308] on div "1M 3M 5M 15M 30M 1H 2H 4H D W M -0.92 (5.56%)" at bounding box center [744, 416] width 1488 height 792
click at [111, 28] on span "3M" at bounding box center [111, 29] width 8 height 7
click at [180, 30] on span "1H" at bounding box center [180, 29] width 7 height 7
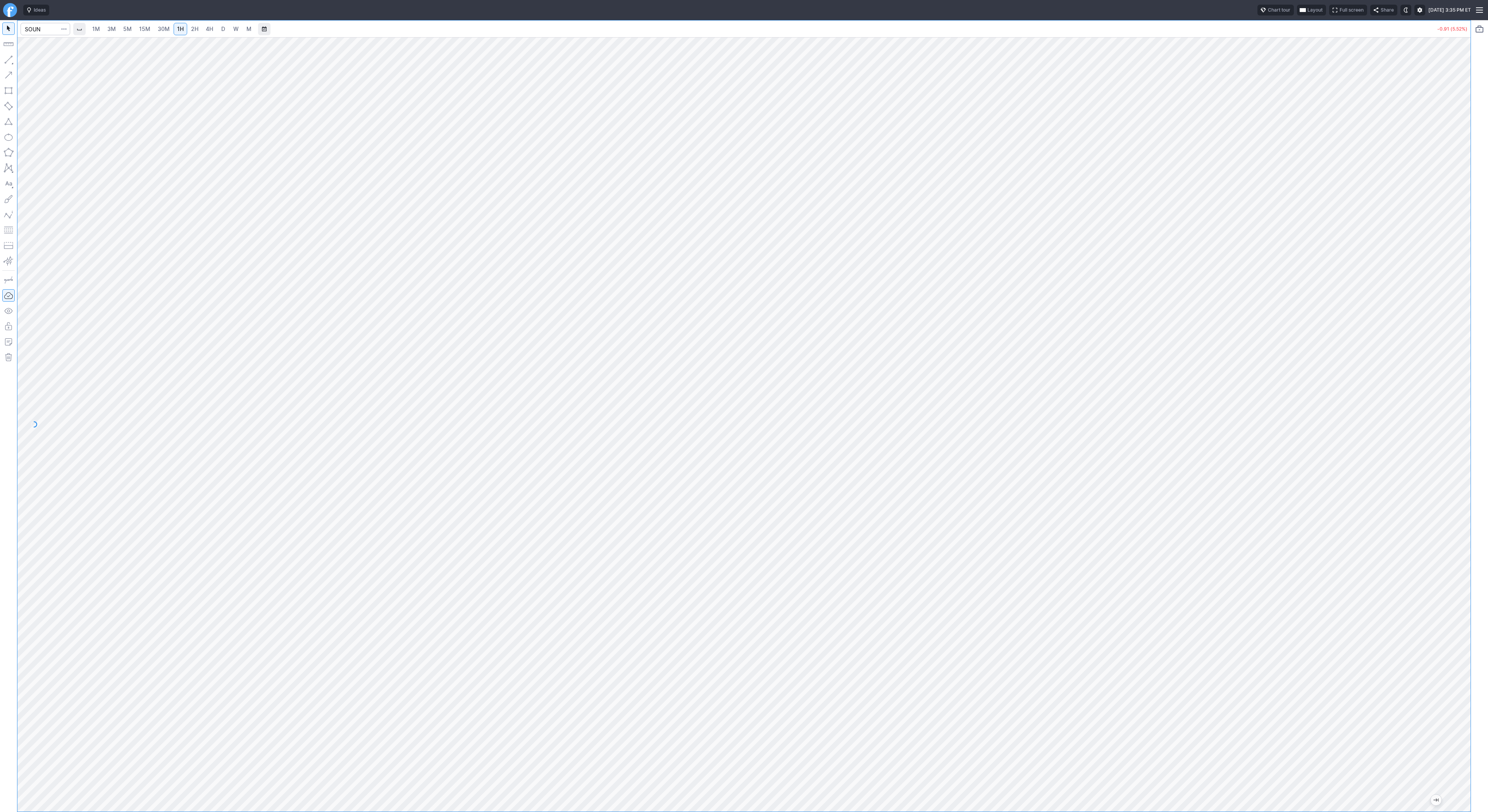
click at [0, 6] on html "Ideas Chart tour Layout Full screen Share Fri AUG 15 2025 3:35 PM ET 1M 3M 5M 1…" at bounding box center [744, 406] width 1488 height 812
click at [166, 32] on span "30M" at bounding box center [163, 28] width 12 height 8
click at [1449, 233] on div at bounding box center [743, 424] width 1453 height 775
click at [30, 60] on span "Line" at bounding box center [45, 61] width 31 height 8
click at [32, 62] on span "Line" at bounding box center [45, 61] width 31 height 8
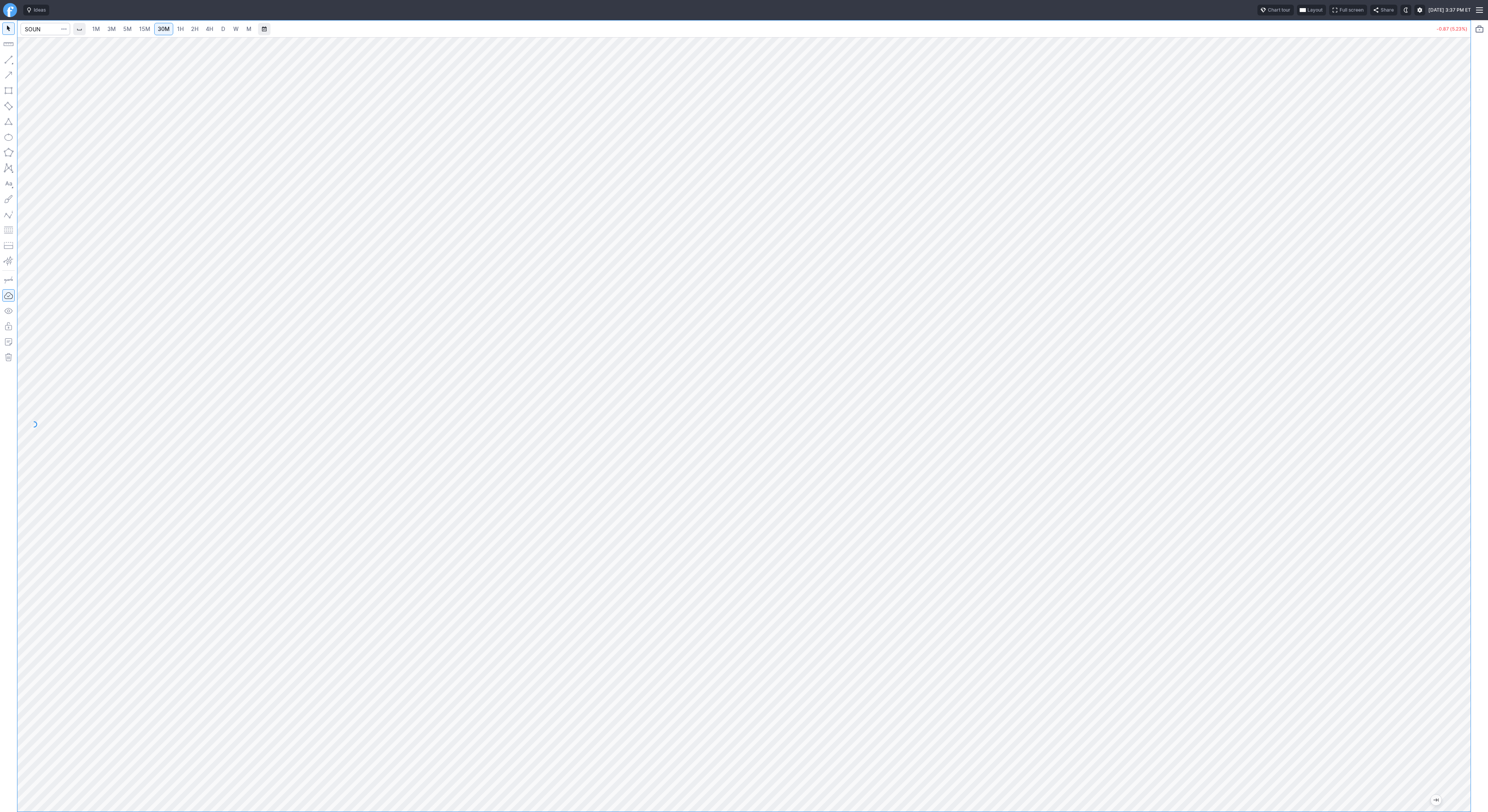
click at [104, 25] on link "3M" at bounding box center [111, 29] width 15 height 12
click at [125, 28] on span "5M" at bounding box center [127, 29] width 8 height 7
click at [168, 28] on span "30M" at bounding box center [163, 29] width 12 height 7
drag, startPoint x: 1460, startPoint y: 220, endPoint x: 1467, endPoint y: 160, distance: 60.4
click at [1467, 160] on div at bounding box center [1462, 422] width 17 height 755
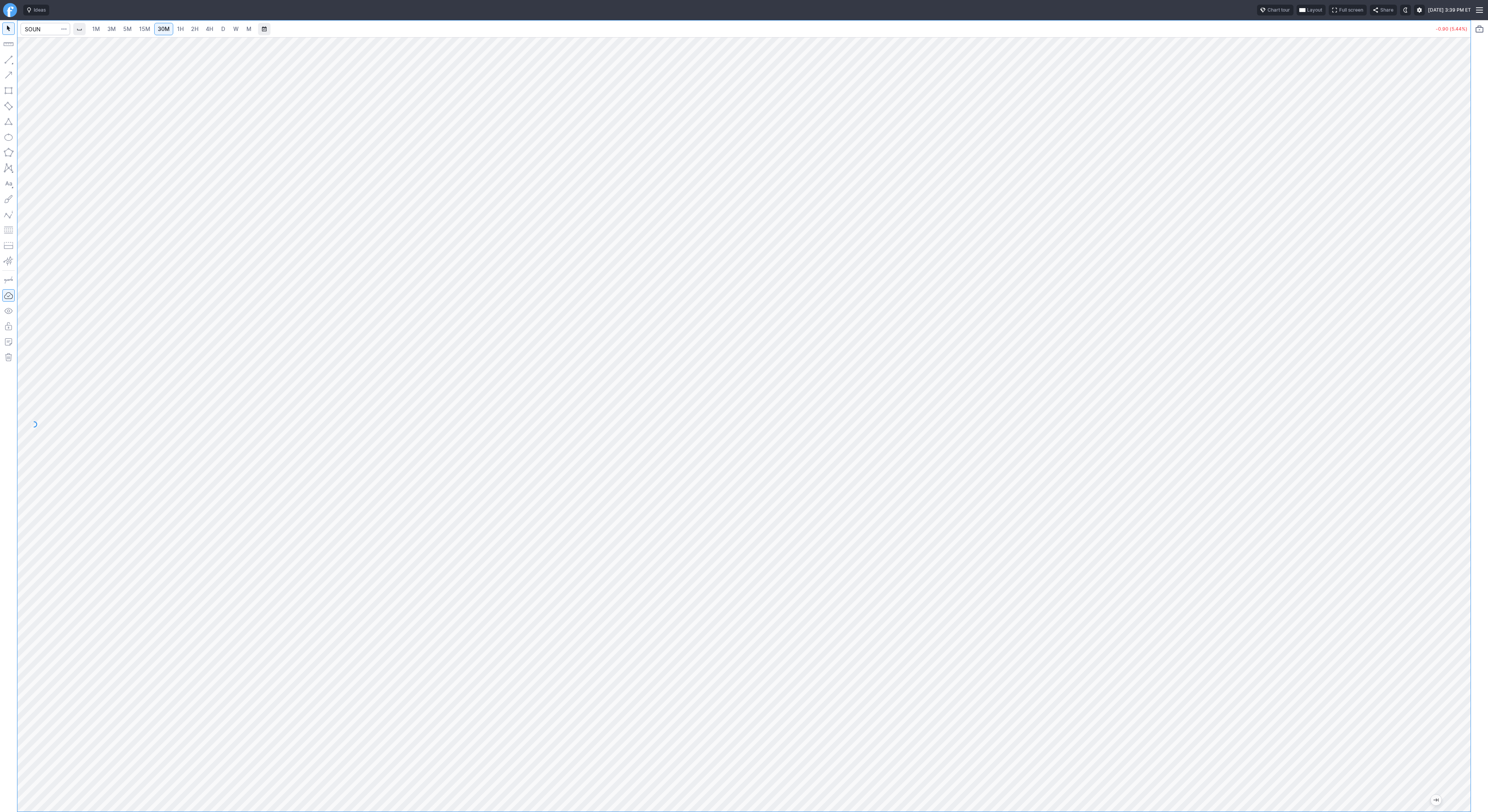
click at [139, 28] on span "15M" at bounding box center [145, 29] width 11 height 7
click at [0, 137] on html "Ideas Chart tour Layout Full screen Share Fri AUG 15 2025 3:39 PM ET 1M 3M 5M 1…" at bounding box center [744, 406] width 1488 height 812
drag, startPoint x: 1464, startPoint y: 329, endPoint x: 1456, endPoint y: 232, distance: 97.3
click at [1456, 232] on div at bounding box center [1462, 422] width 17 height 755
click at [111, 28] on span "3M" at bounding box center [111, 29] width 8 height 7
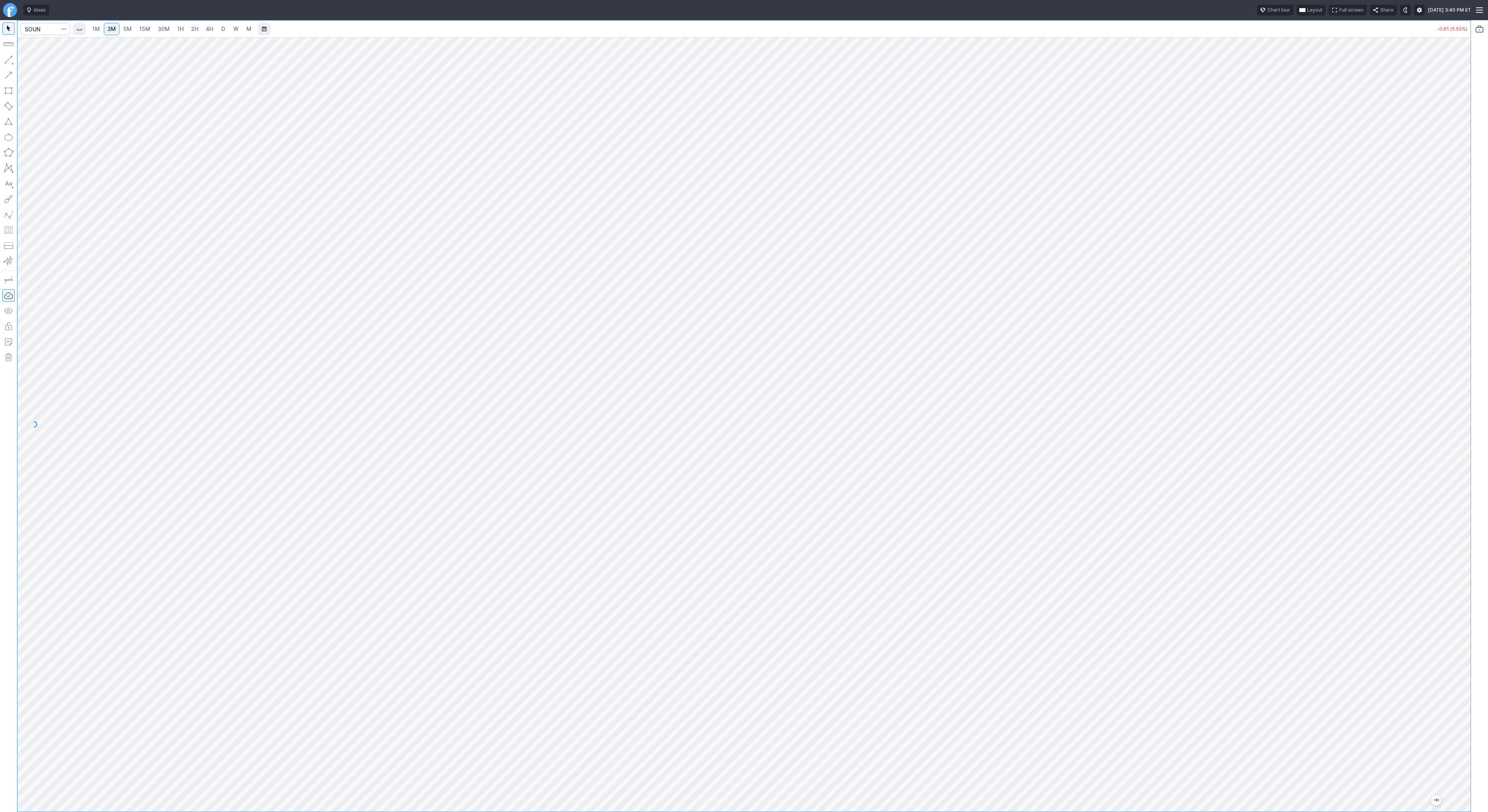
click at [222, 31] on span "D" at bounding box center [223, 29] width 4 height 7
click at [115, 28] on span "3M" at bounding box center [111, 29] width 8 height 7
click at [148, 32] on span "15M" at bounding box center [145, 28] width 11 height 8
click at [165, 30] on span "30M" at bounding box center [163, 29] width 12 height 7
click at [34, 59] on span "Line" at bounding box center [45, 61] width 31 height 8
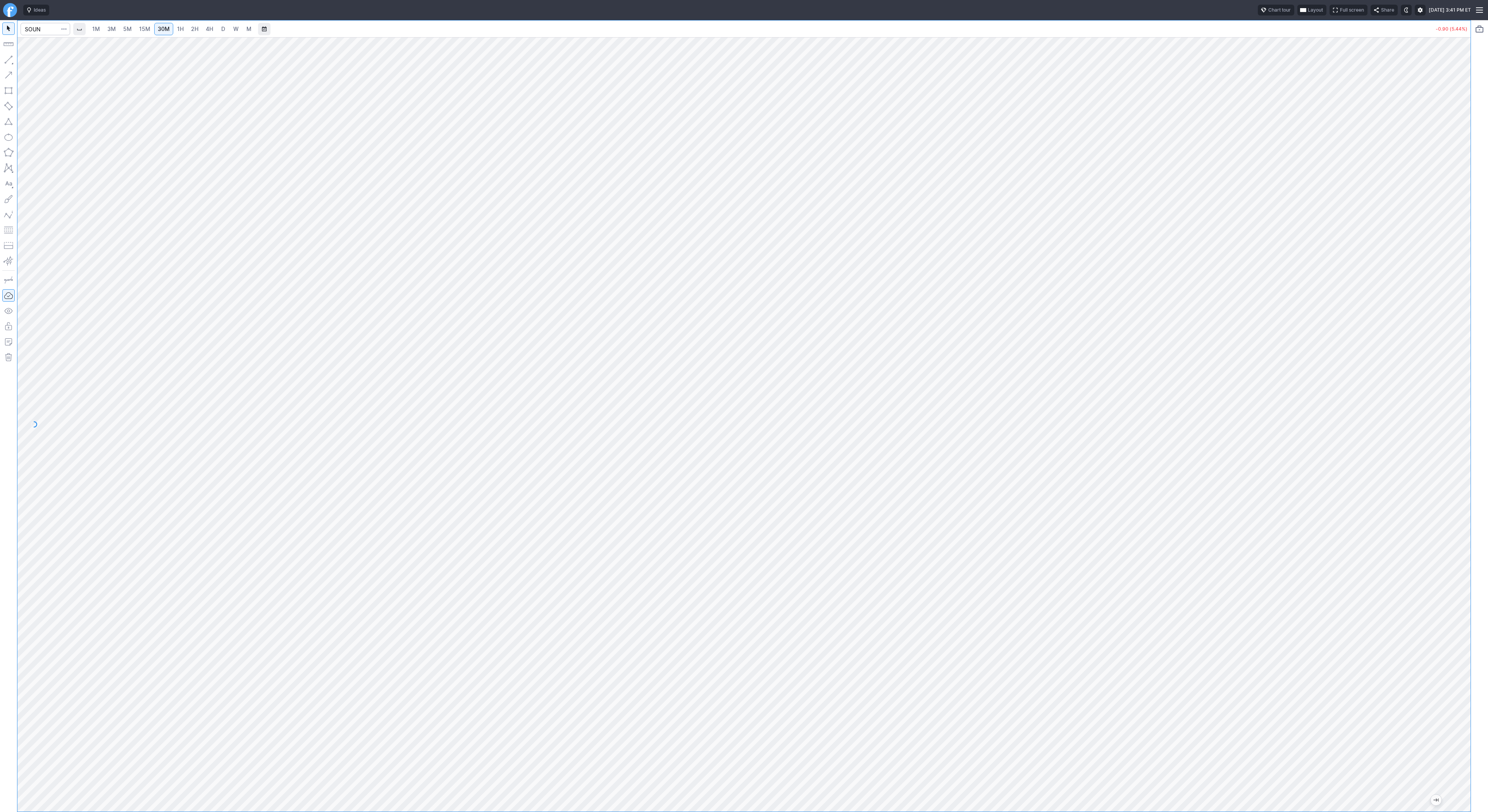
click at [107, 28] on span "3M" at bounding box center [111, 29] width 8 height 7
click at [142, 28] on span "15M" at bounding box center [145, 29] width 11 height 7
click at [111, 30] on span "3M" at bounding box center [111, 29] width 8 height 7
click at [132, 27] on link "5M" at bounding box center [127, 29] width 15 height 12
click at [145, 28] on span "15M" at bounding box center [145, 29] width 11 height 7
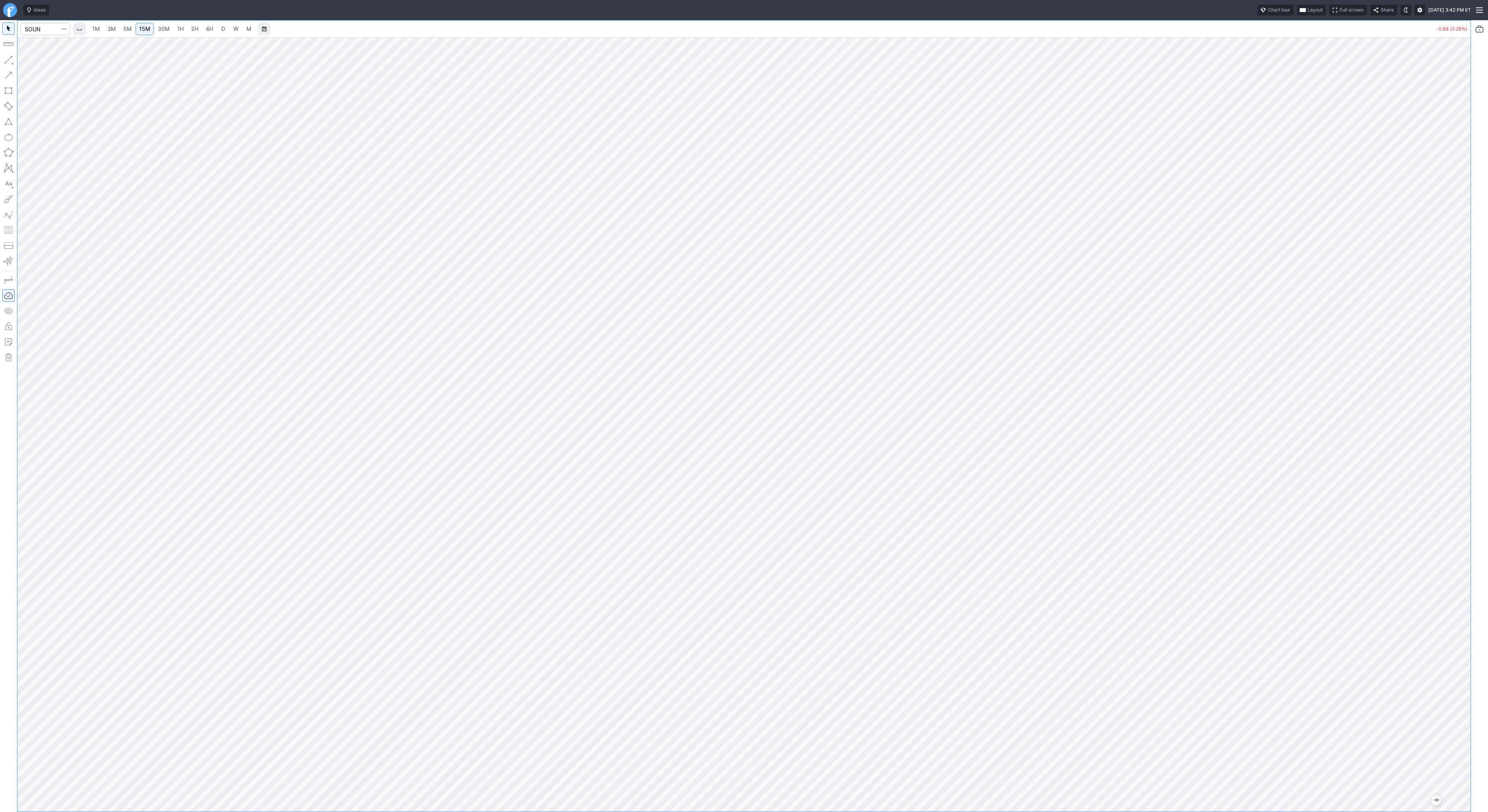
click at [113, 29] on span "3M" at bounding box center [111, 29] width 8 height 7
click at [129, 32] on span "5M" at bounding box center [127, 28] width 8 height 8
click at [157, 35] on link "30M" at bounding box center [163, 29] width 19 height 12
click at [147, 30] on span "15M" at bounding box center [145, 29] width 11 height 7
click at [113, 26] on span "3M" at bounding box center [111, 29] width 8 height 7
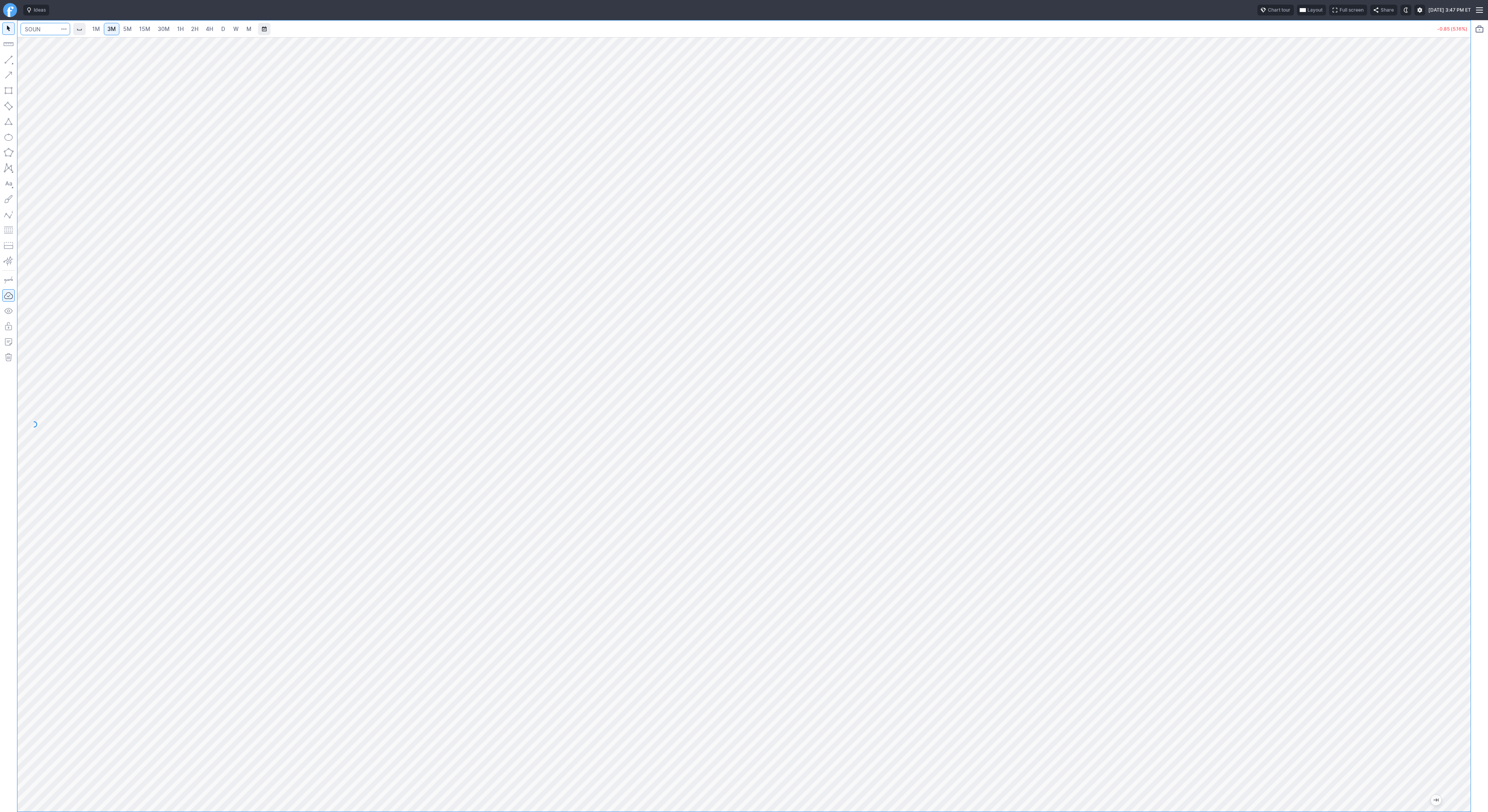
click at [35, 26] on input "Search" at bounding box center [46, 29] width 50 height 12
type input "apld"
click at [221, 28] on span "D" at bounding box center [223, 29] width 4 height 7
click at [197, 30] on link "2H" at bounding box center [194, 29] width 15 height 12
click at [221, 28] on span "D" at bounding box center [223, 29] width 4 height 7
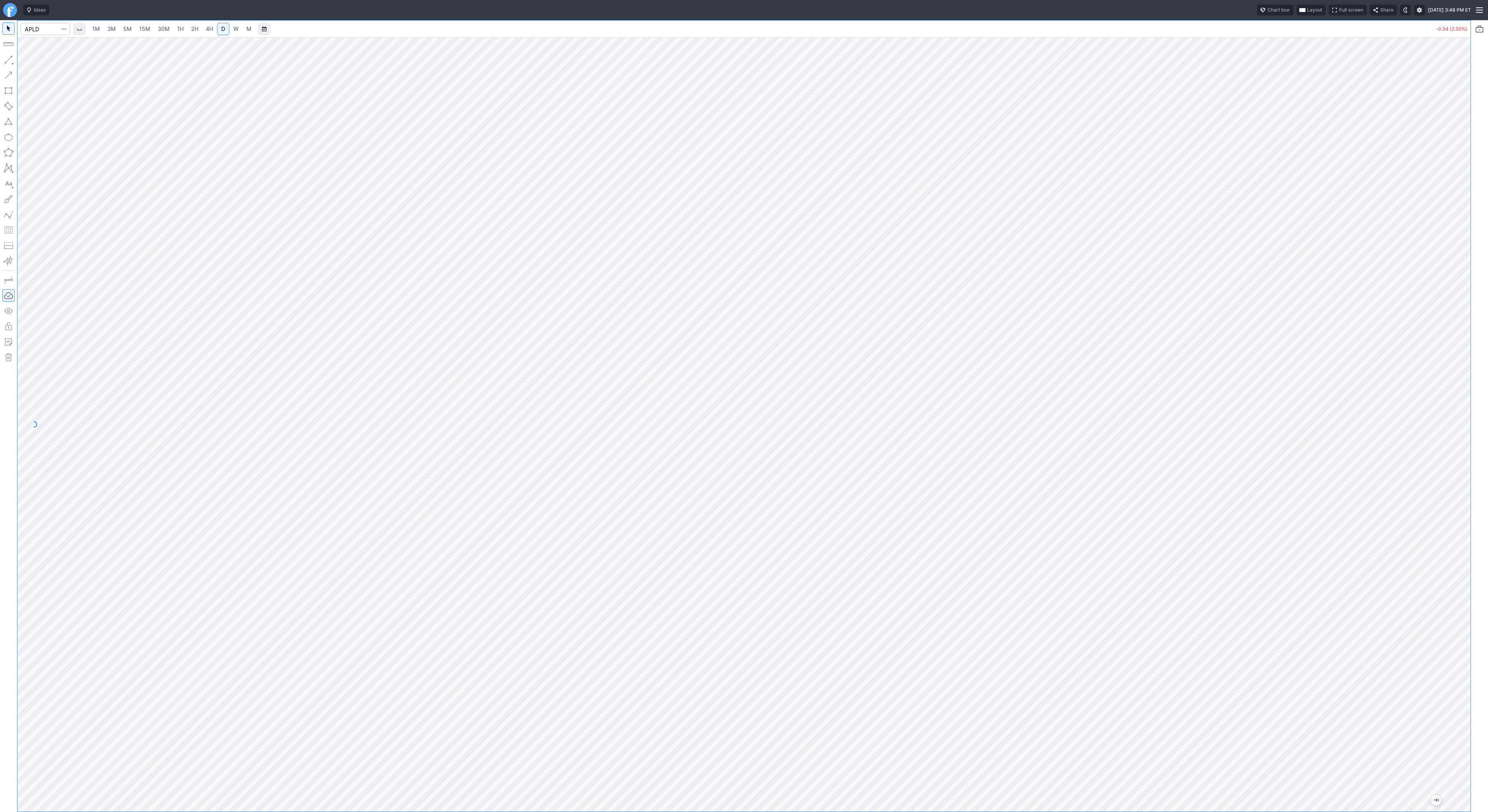
click at [239, 28] on link "W" at bounding box center [236, 29] width 12 height 12
click at [31, 26] on input "Search" at bounding box center [46, 29] width 50 height 12
type input "soun"
click at [115, 23] on link "3M" at bounding box center [111, 29] width 15 height 12
click at [177, 28] on span "1H" at bounding box center [180, 29] width 7 height 7
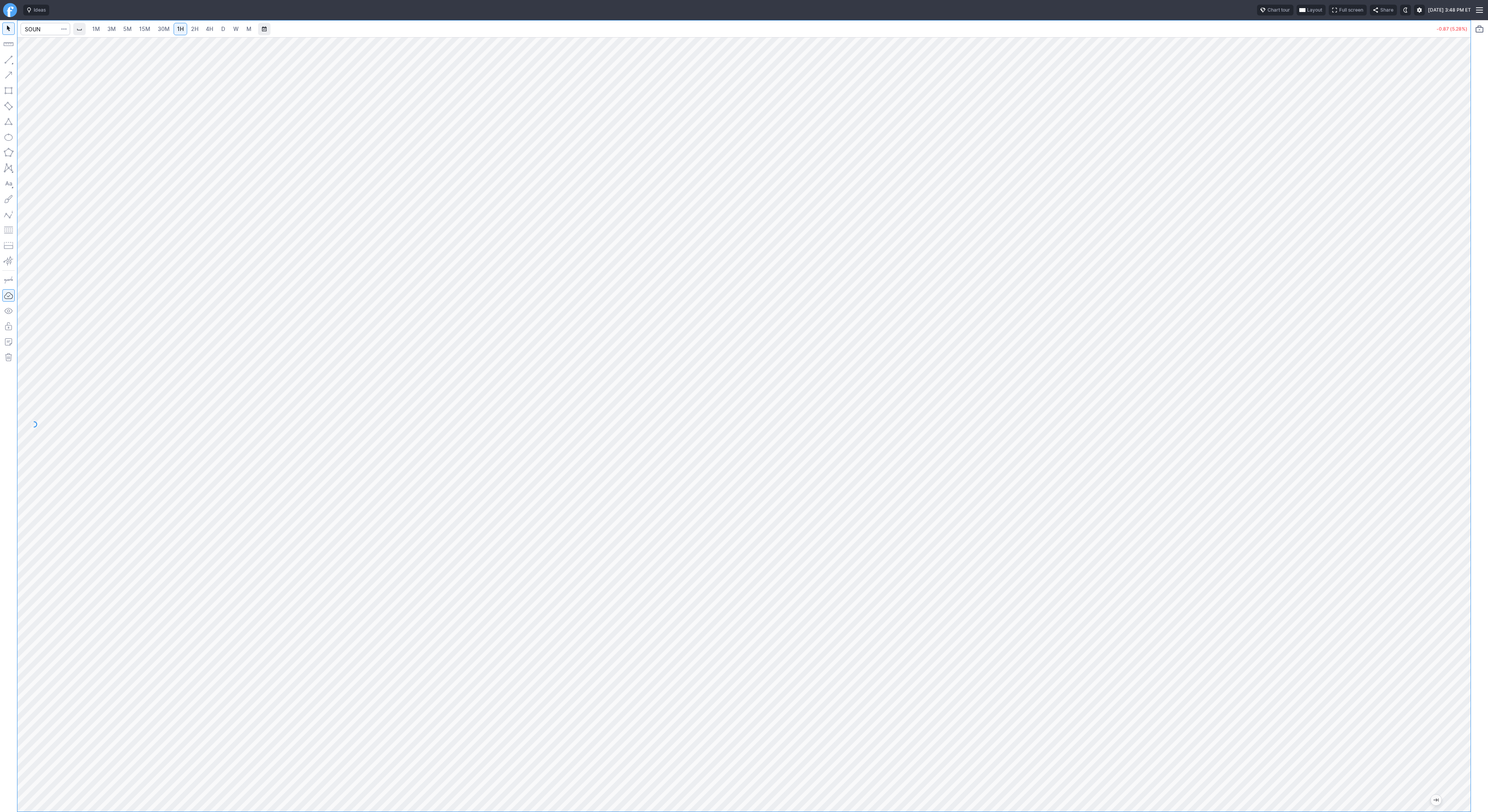
click at [106, 27] on link "3M" at bounding box center [111, 29] width 15 height 12
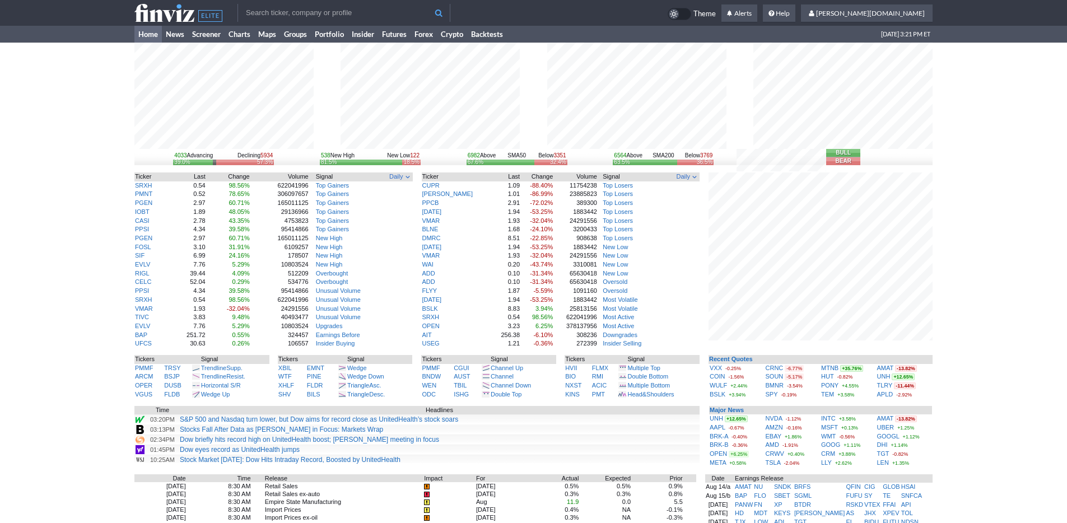
click at [986, 336] on div "4033 Advancing Declining 5934 39.0% 57.3% 538 New High New Low 122 81.5% 18.5% …" at bounding box center [533, 389] width 1067 height 693
click at [272, 12] on input "text" at bounding box center [344, 13] width 213 height 18
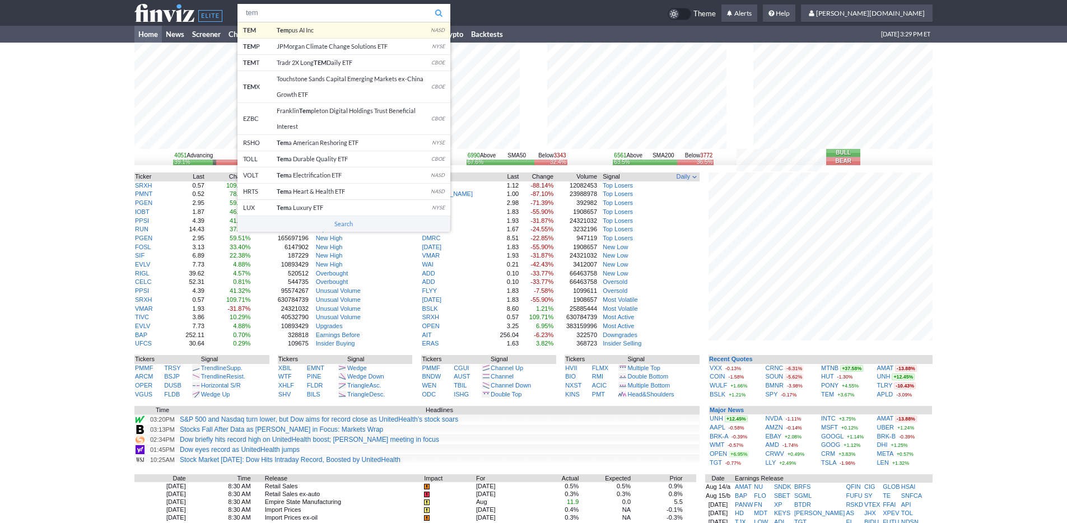
type input "tem"
click at [275, 30] on body "tem TEM Tem pus AI Inc NASD TEM P JPMorgan Climate Change Solutions ETF NYSE TE…" at bounding box center [533, 393] width 1067 height 787
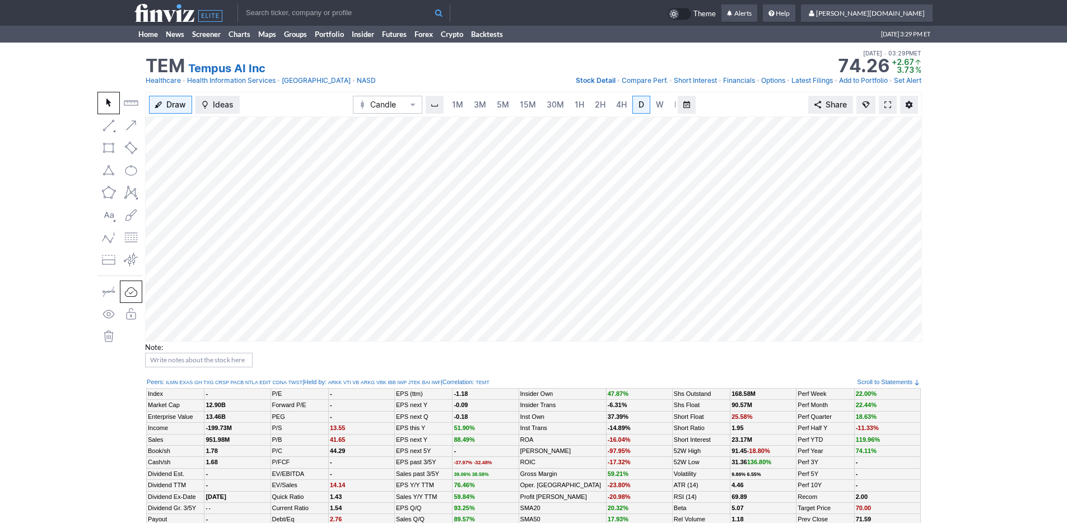
scroll to position [0, 11]
click at [476, 104] on link "3M" at bounding box center [469, 105] width 22 height 18
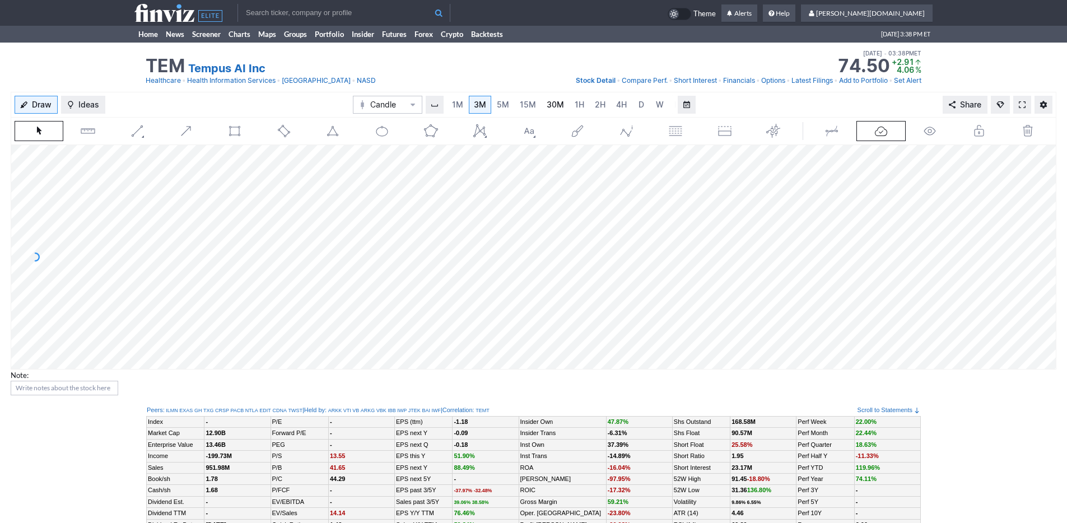
click at [549, 105] on span "30M" at bounding box center [555, 105] width 17 height 10
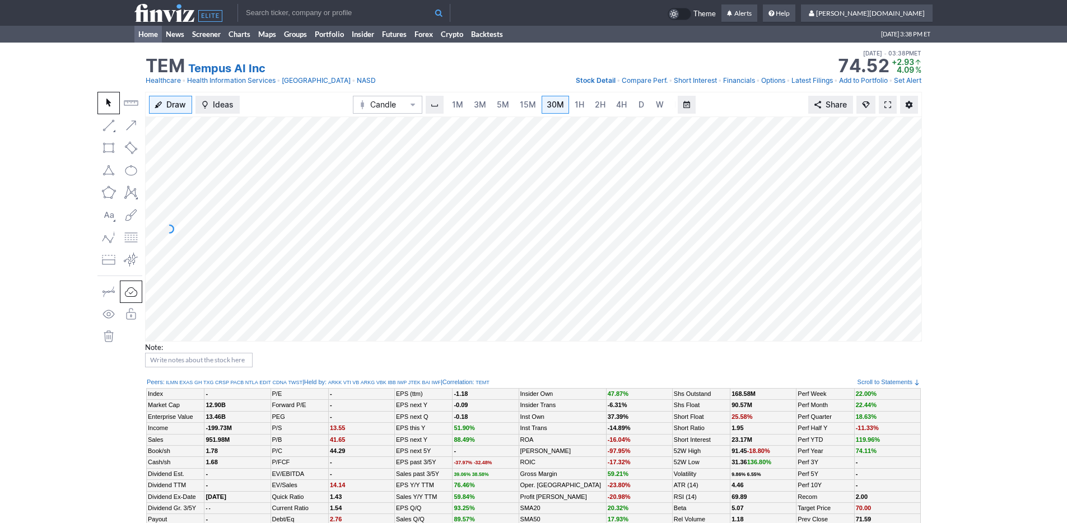
click at [144, 35] on link "Home" at bounding box center [147, 34] width 27 height 17
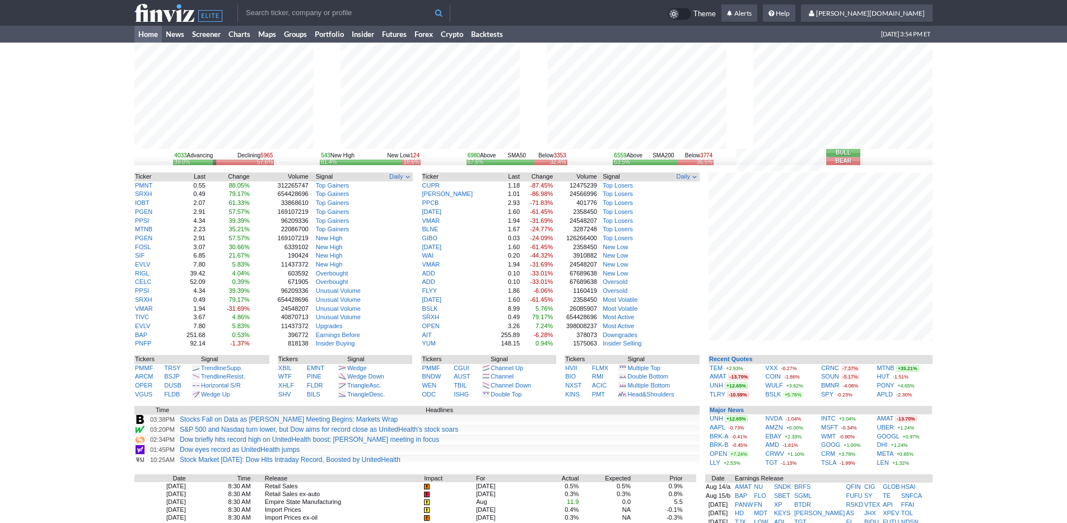
click at [368, 12] on input "text" at bounding box center [344, 13] width 213 height 18
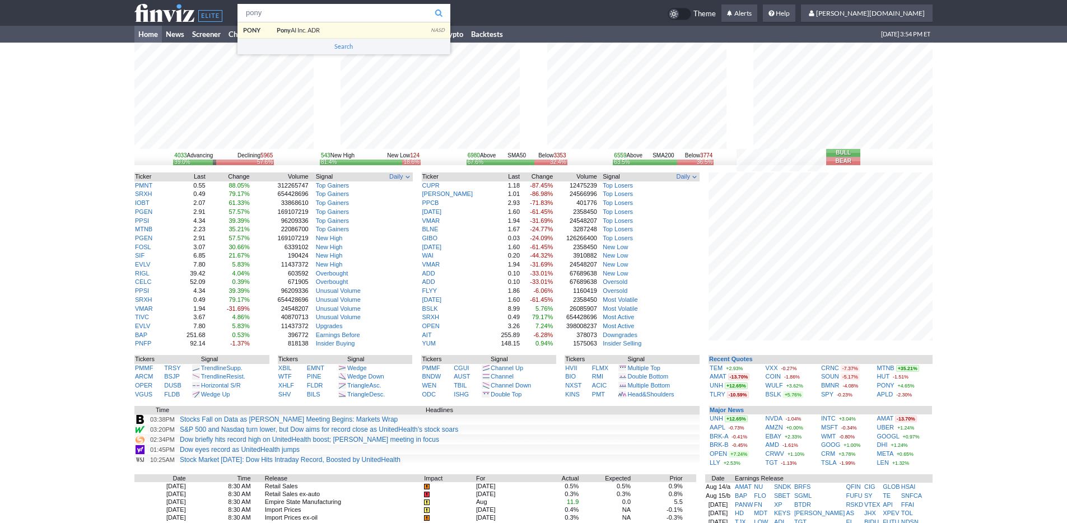
type input "pony"
click at [364, 30] on body "pony PONY Pony AI Inc. ADR NASD Search Theme Alerts" at bounding box center [533, 393] width 1067 height 787
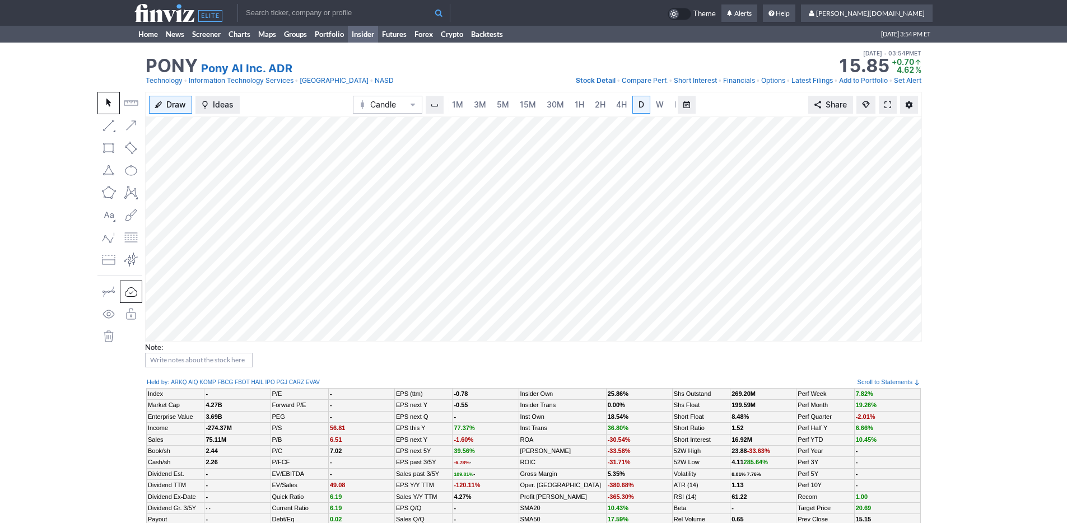
scroll to position [0, 11]
click at [256, 113] on div "Draw Ideas Candle 1M 3M 5M 15M 30M 1H 2H 4H D W M Share" at bounding box center [533, 217] width 777 height 250
click at [471, 104] on span "3M" at bounding box center [469, 105] width 12 height 10
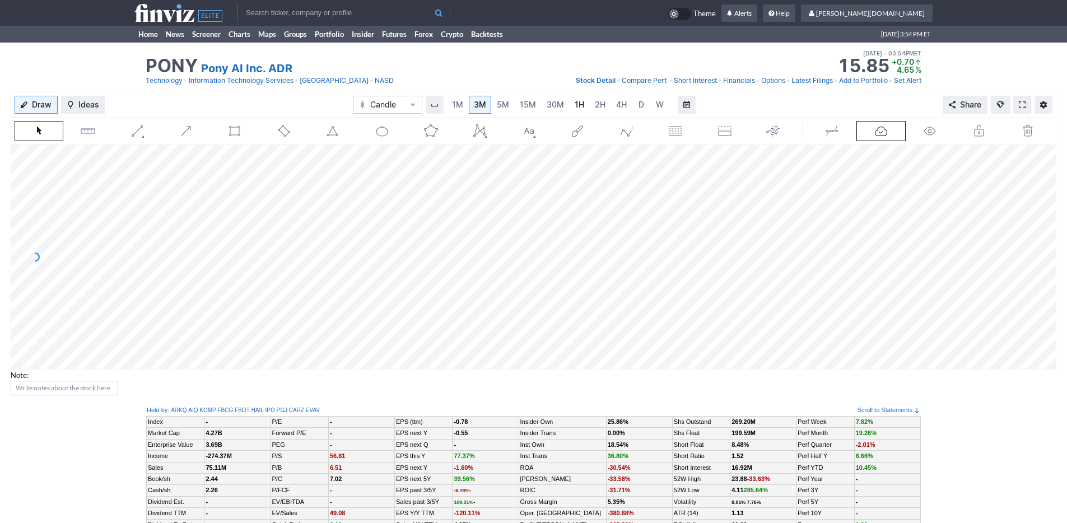
click at [578, 106] on span "1H" at bounding box center [580, 105] width 10 height 10
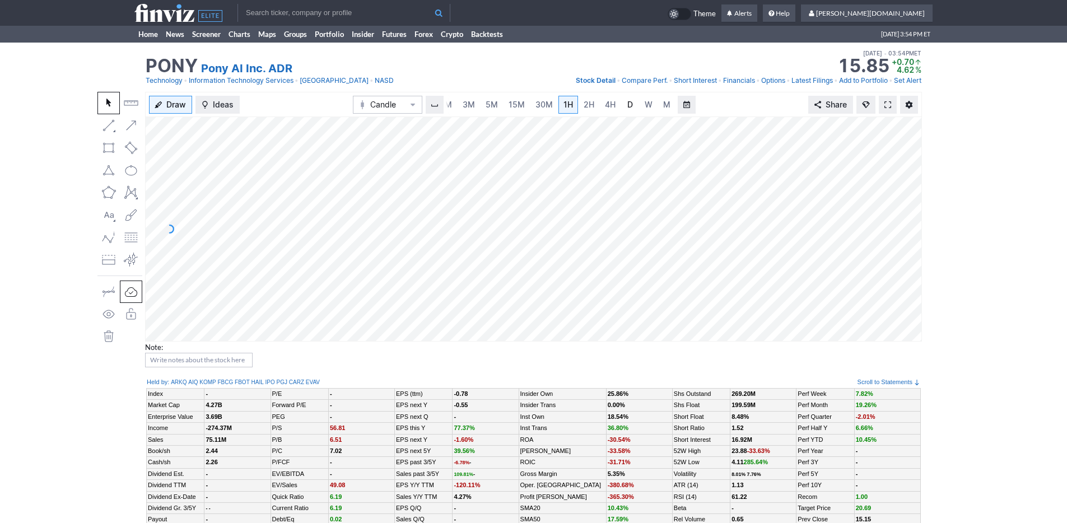
click at [636, 105] on link "D" at bounding box center [630, 105] width 18 height 18
click at [645, 104] on span "W" at bounding box center [649, 105] width 8 height 10
click at [474, 105] on link "3M" at bounding box center [469, 105] width 22 height 18
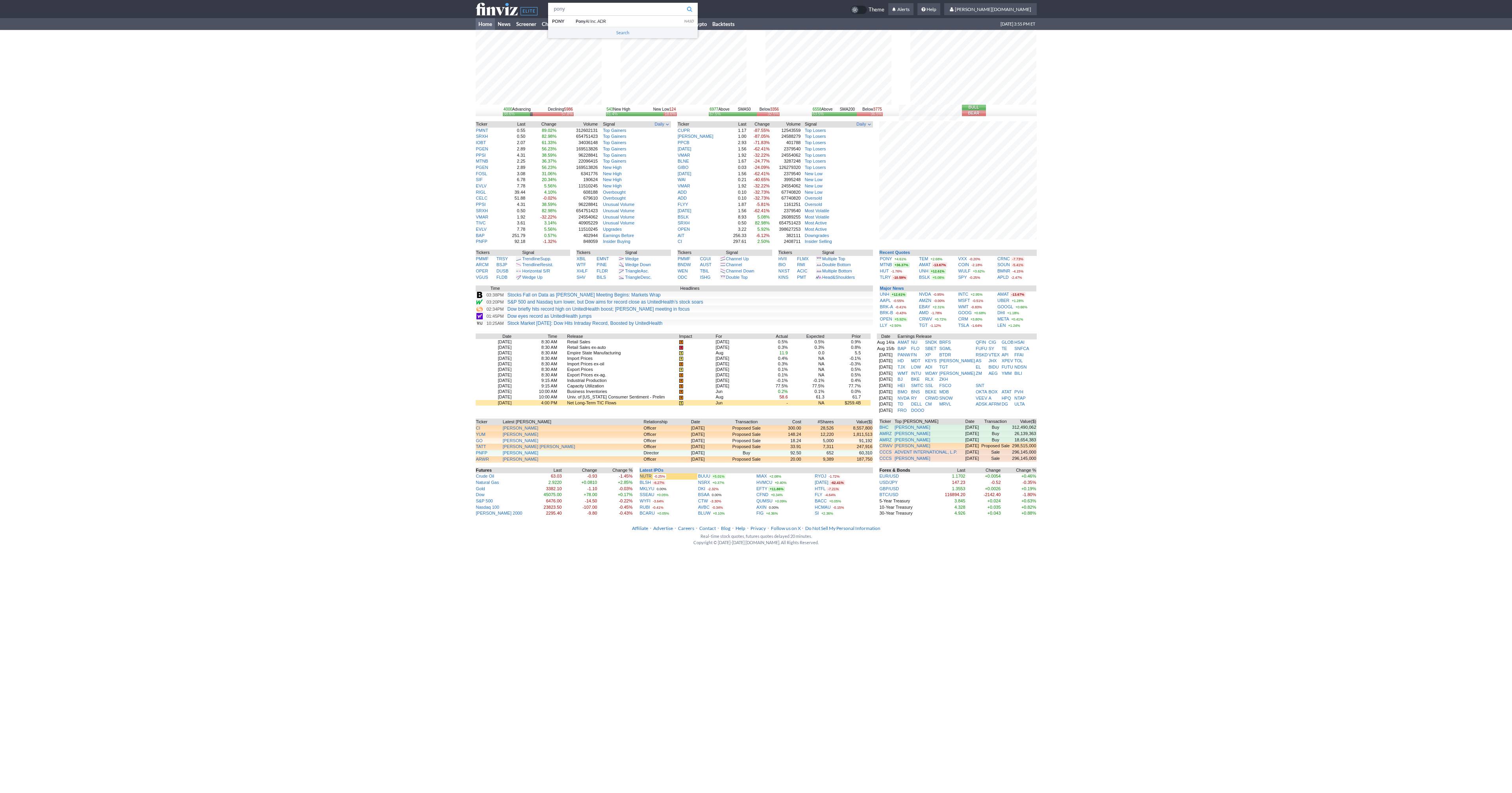
type input "pony"
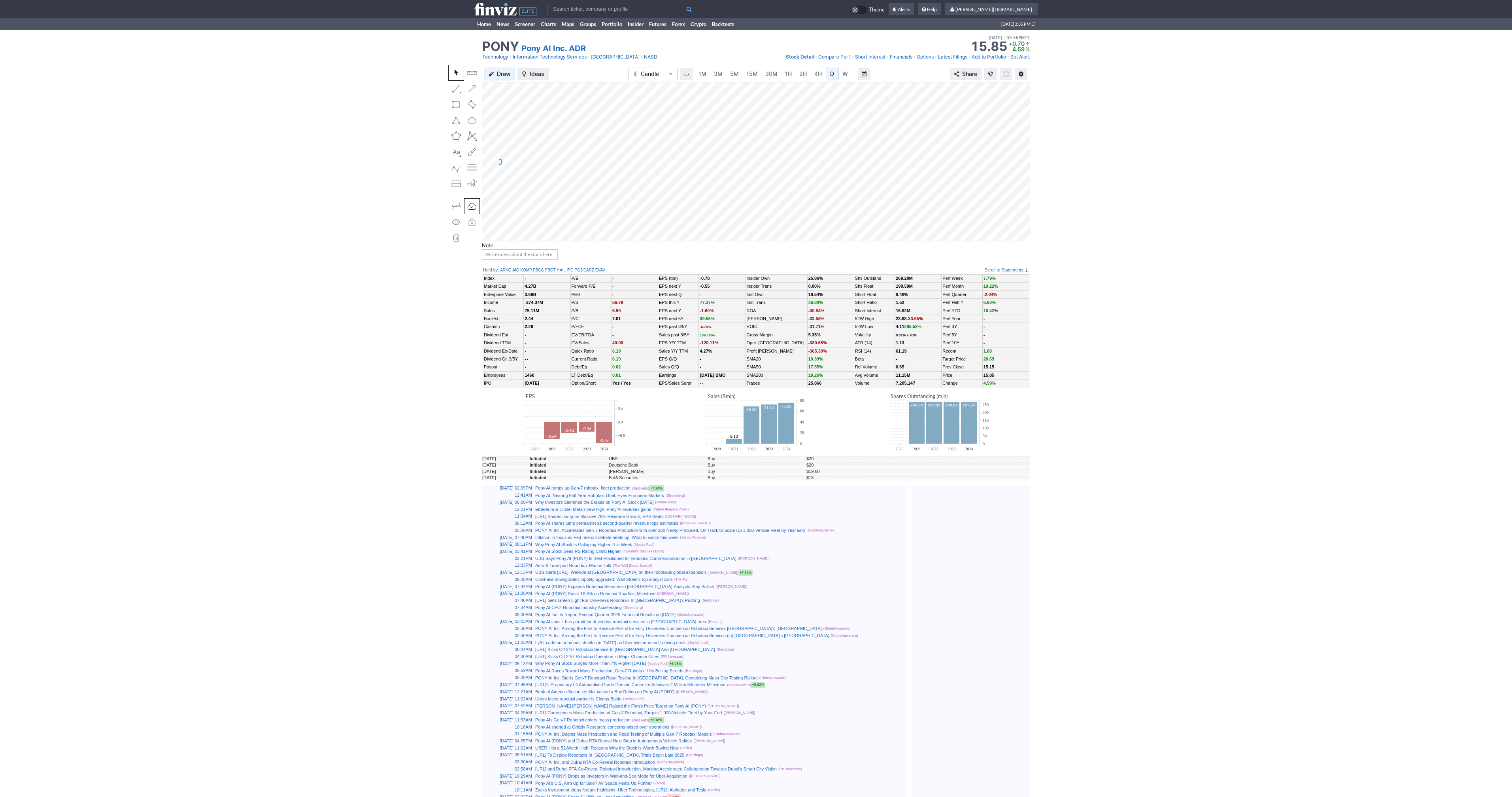
scroll to position [0, 8]
click at [715, 73] on link "3M" at bounding box center [710, 74] width 16 height 13
click at [1130, 74] on span at bounding box center [1128, 73] width 5 height 6
click at [1129, 71] on span at bounding box center [1128, 73] width 5 height 6
click at [490, 23] on link "Home" at bounding box center [483, 24] width 19 height 12
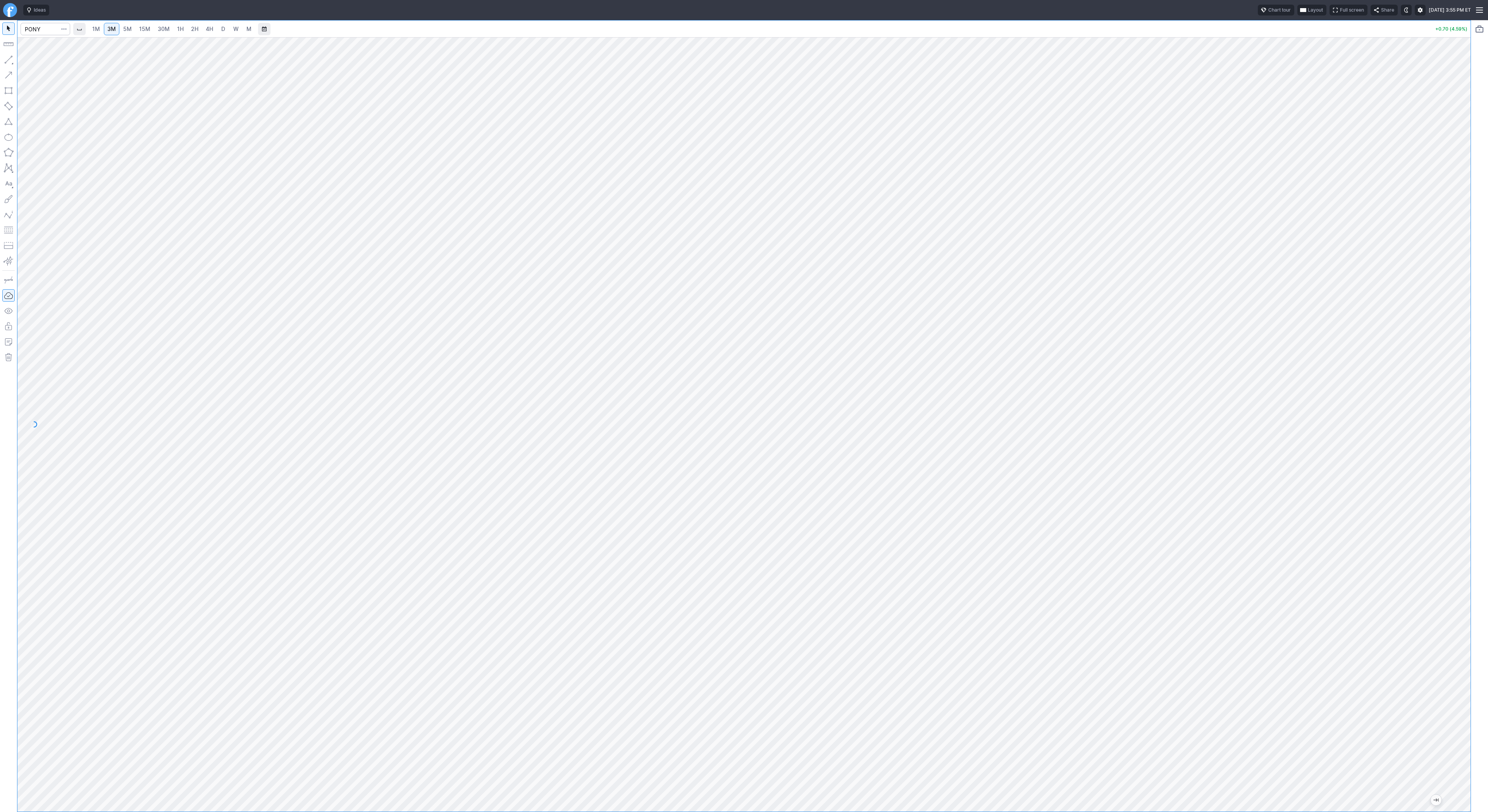
click at [212, 30] on span "4H" at bounding box center [210, 29] width 8 height 7
click at [1453, 350] on div at bounding box center [743, 424] width 1453 height 775
click at [1447, 567] on div at bounding box center [743, 424] width 1453 height 775
click at [50, 29] on input "Search" at bounding box center [46, 29] width 50 height 12
type input "apld"
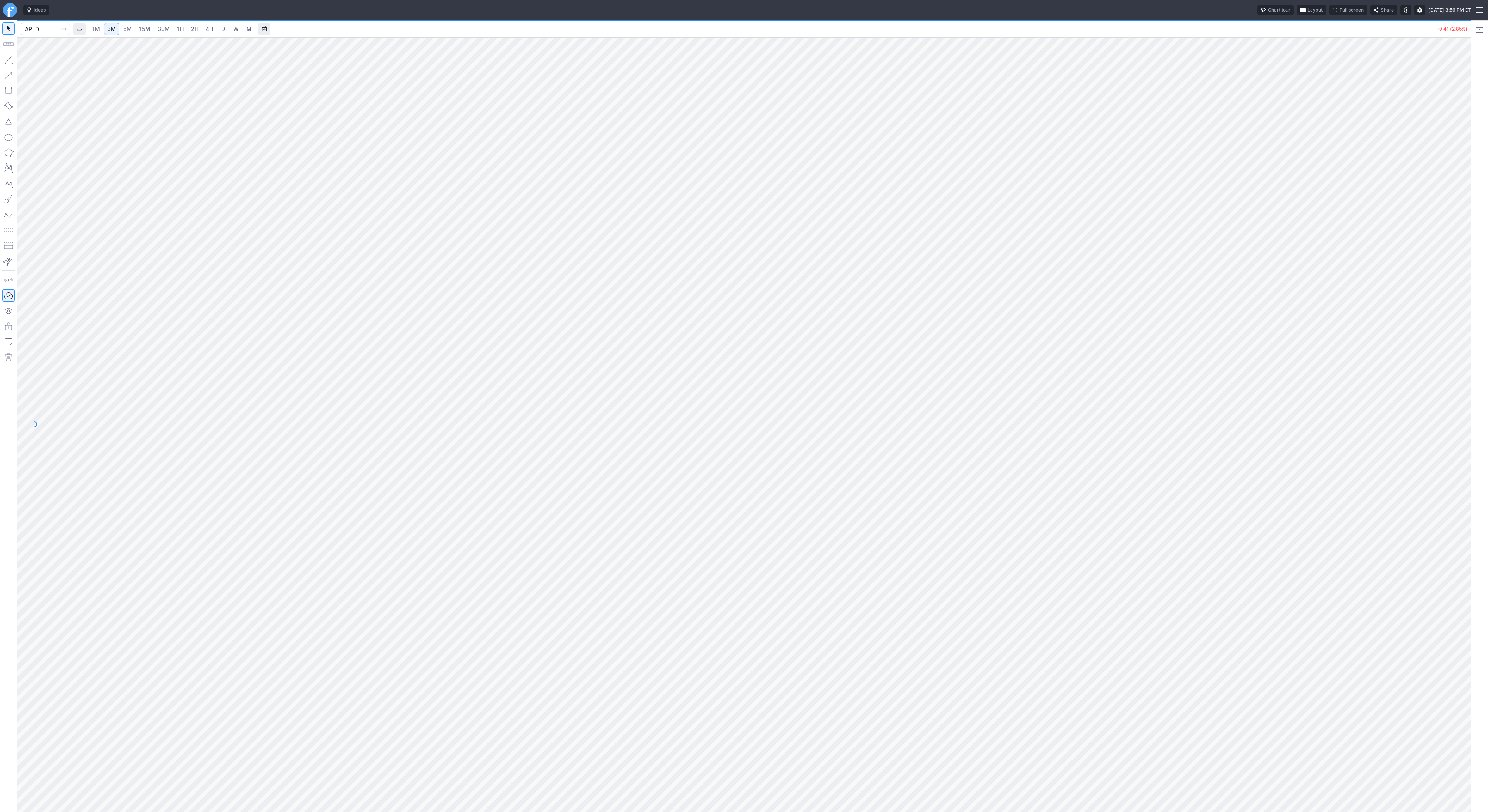
click at [221, 28] on span "D" at bounding box center [223, 28] width 6 height 8
click at [232, 28] on link "W" at bounding box center [236, 29] width 12 height 12
click at [214, 31] on link "4H" at bounding box center [209, 29] width 15 height 12
click at [37, 27] on input "Search" at bounding box center [46, 29] width 50 height 12
type input "pony"
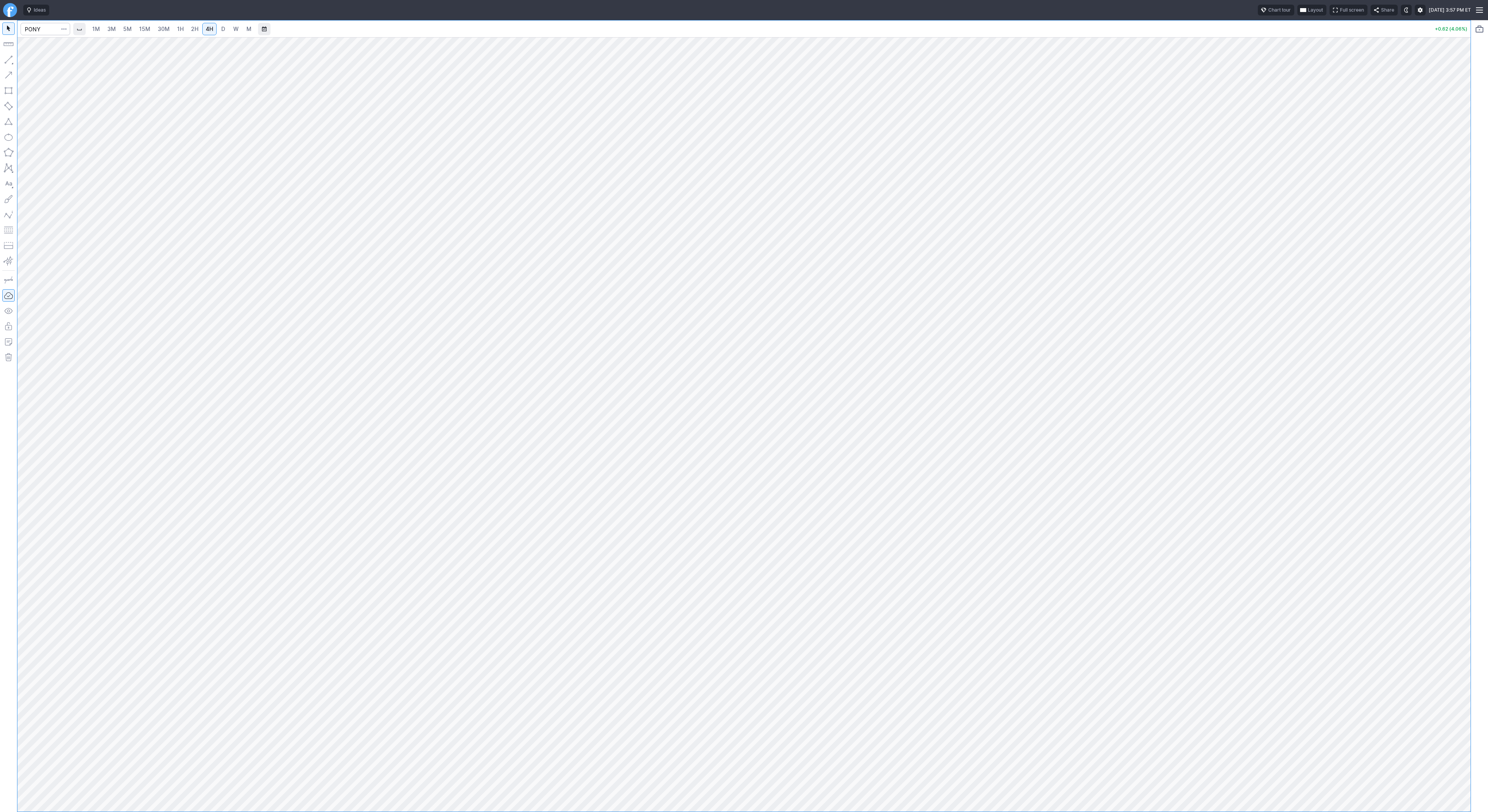
click at [113, 30] on span "3M" at bounding box center [111, 29] width 8 height 7
click at [140, 27] on span "15M" at bounding box center [145, 29] width 11 height 7
click at [168, 28] on link "30M" at bounding box center [163, 29] width 19 height 12
click at [114, 30] on span "3M" at bounding box center [111, 29] width 8 height 7
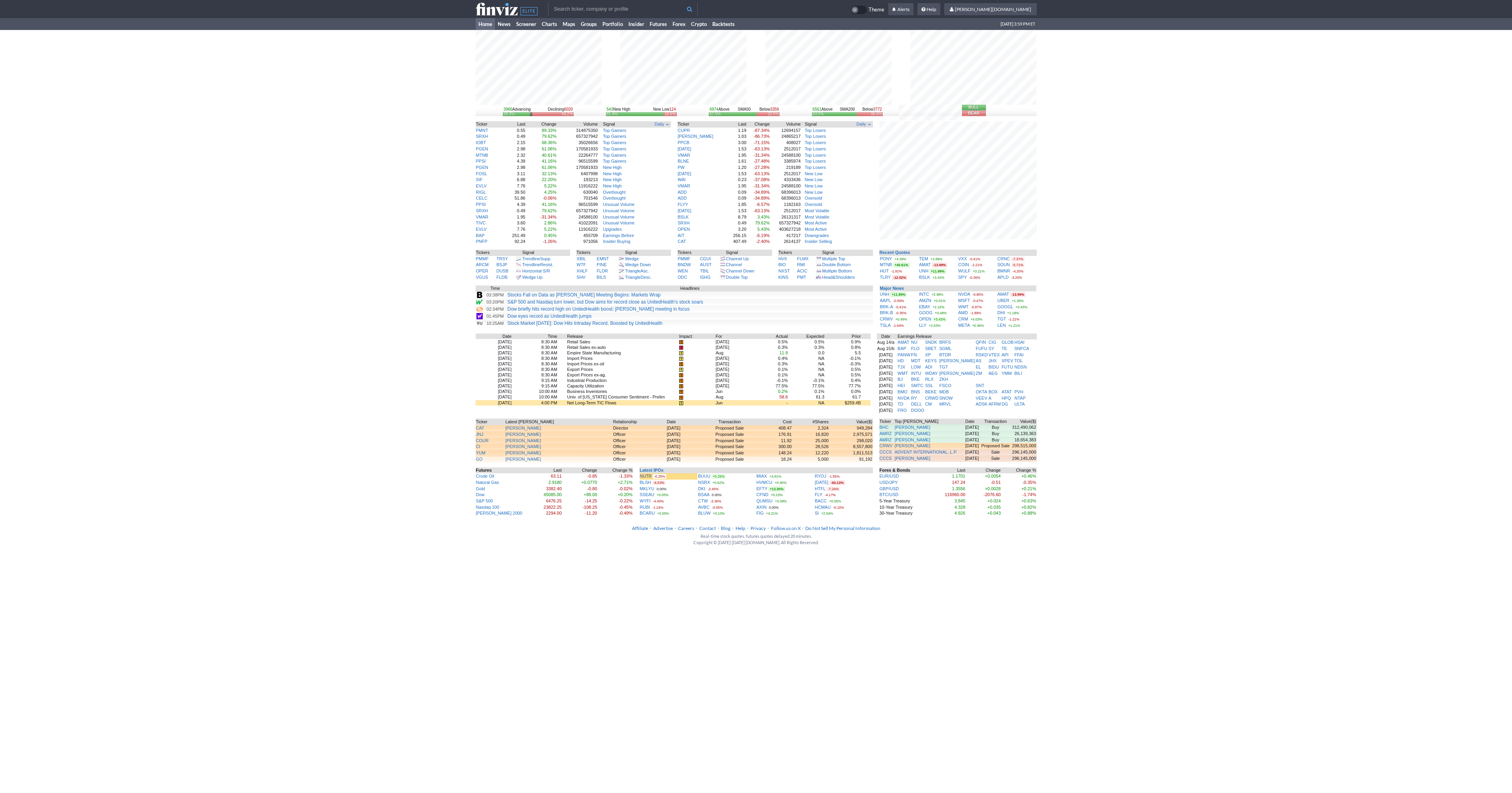
click at [388, 115] on div "3966 Advancing Declining 6020 38.3% 58.2% 543 New High New Low 124 81.4% 18.6% …" at bounding box center [756, 273] width 1512 height 487
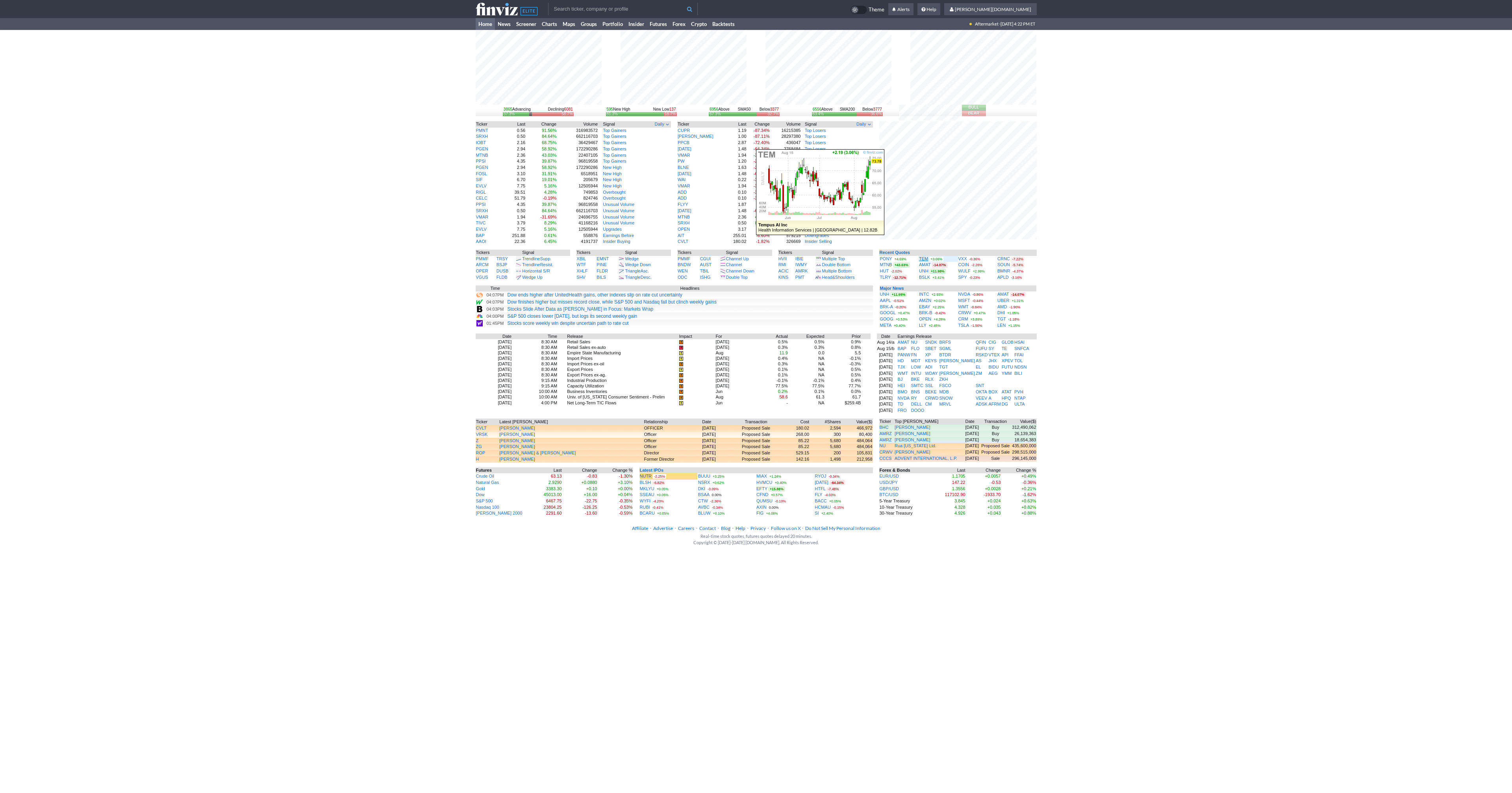
click at [925, 257] on link "TEM" at bounding box center [923, 258] width 9 height 5
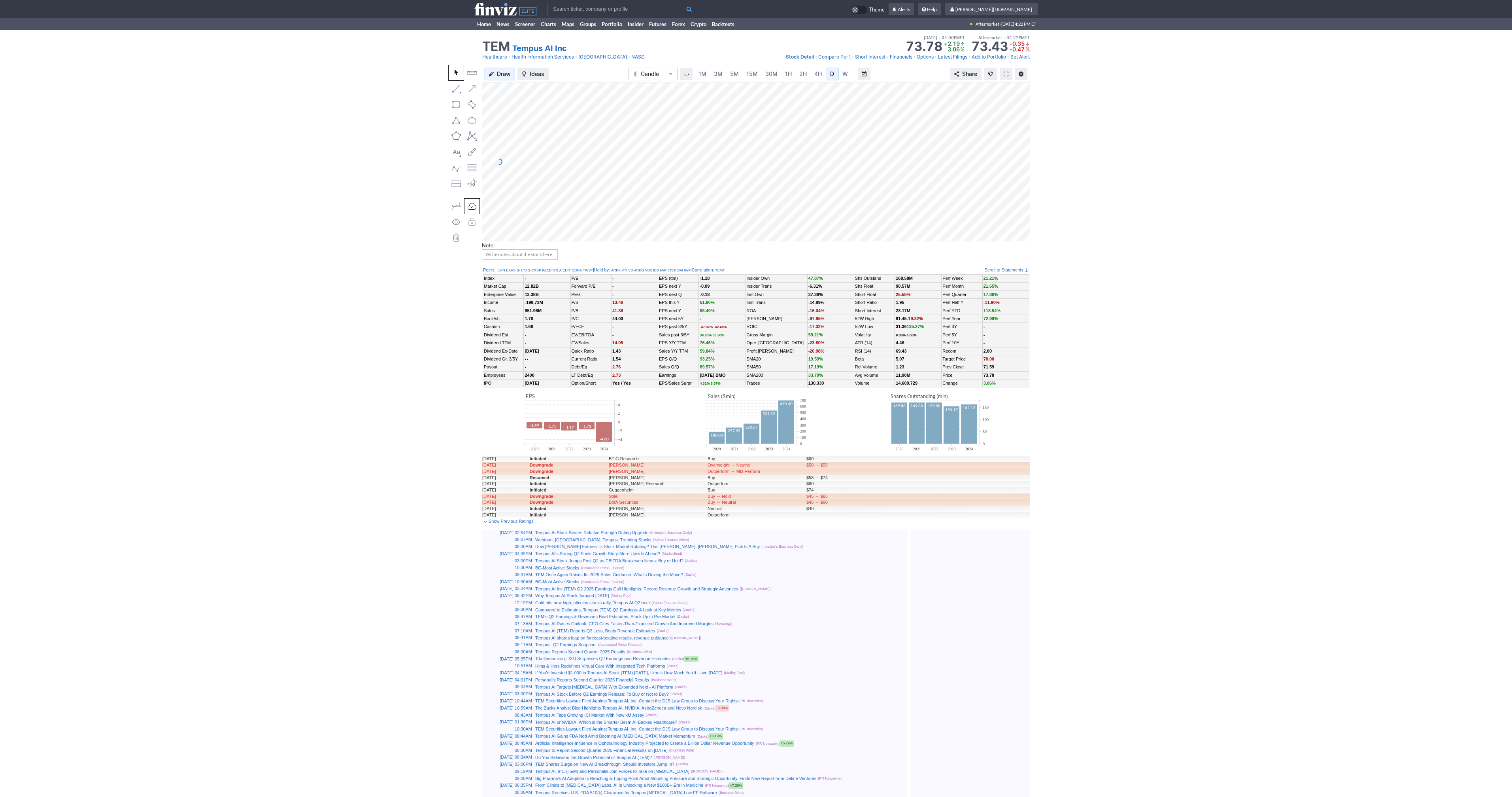
scroll to position [0, 8]
click at [1005, 73] on span at bounding box center [1006, 73] width 5 height 6
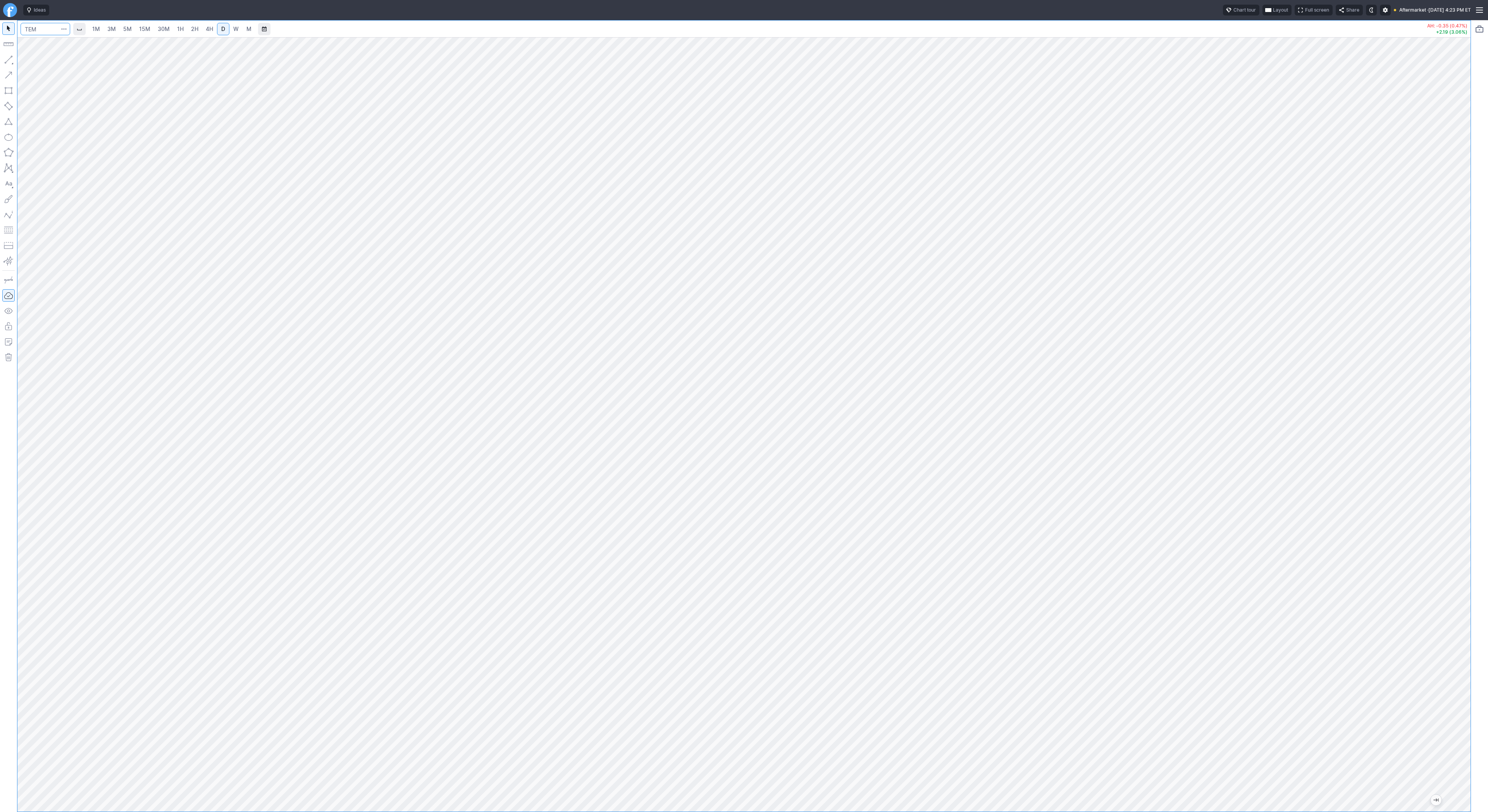
click at [40, 28] on input "Search" at bounding box center [46, 29] width 50 height 12
type input "pony"
click at [241, 27] on link "W" at bounding box center [236, 29] width 12 height 12
drag, startPoint x: 1460, startPoint y: 299, endPoint x: 1459, endPoint y: 671, distance: 372.0
click at [1478, 683] on div "1M 3M 5M 15M 30M 1H 2H 4H D W M AH: -0.17 (1.07%) +0.71 (4.69%)" at bounding box center [744, 416] width 1488 height 792
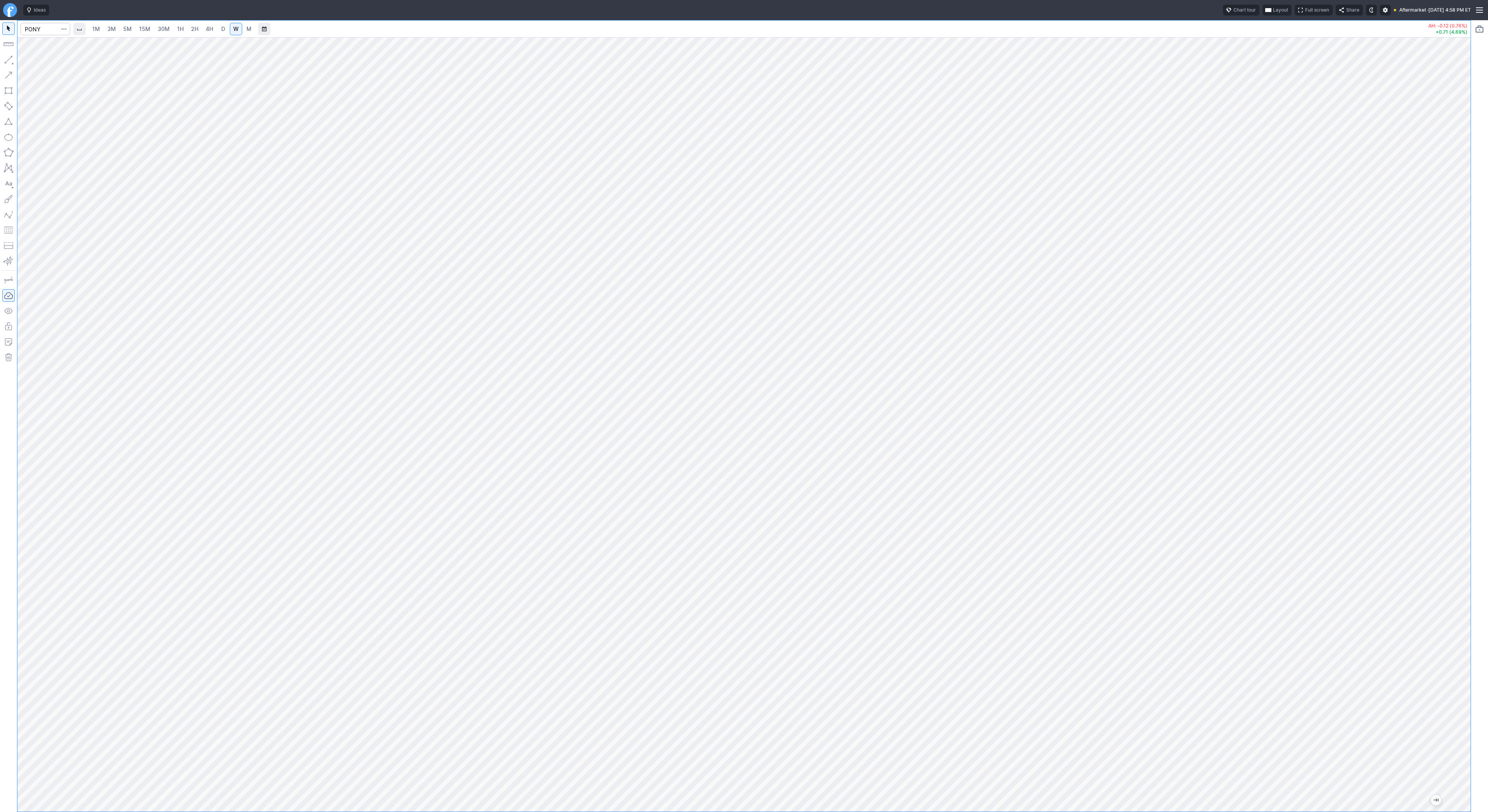
click at [193, 30] on span "2H" at bounding box center [194, 29] width 8 height 7
click at [207, 30] on span "4H" at bounding box center [210, 29] width 8 height 7
click at [1450, 468] on div at bounding box center [743, 424] width 1453 height 775
click at [39, 60] on span "Line" at bounding box center [45, 61] width 31 height 8
click at [28, 60] on button "Line" at bounding box center [41, 62] width 46 height 11
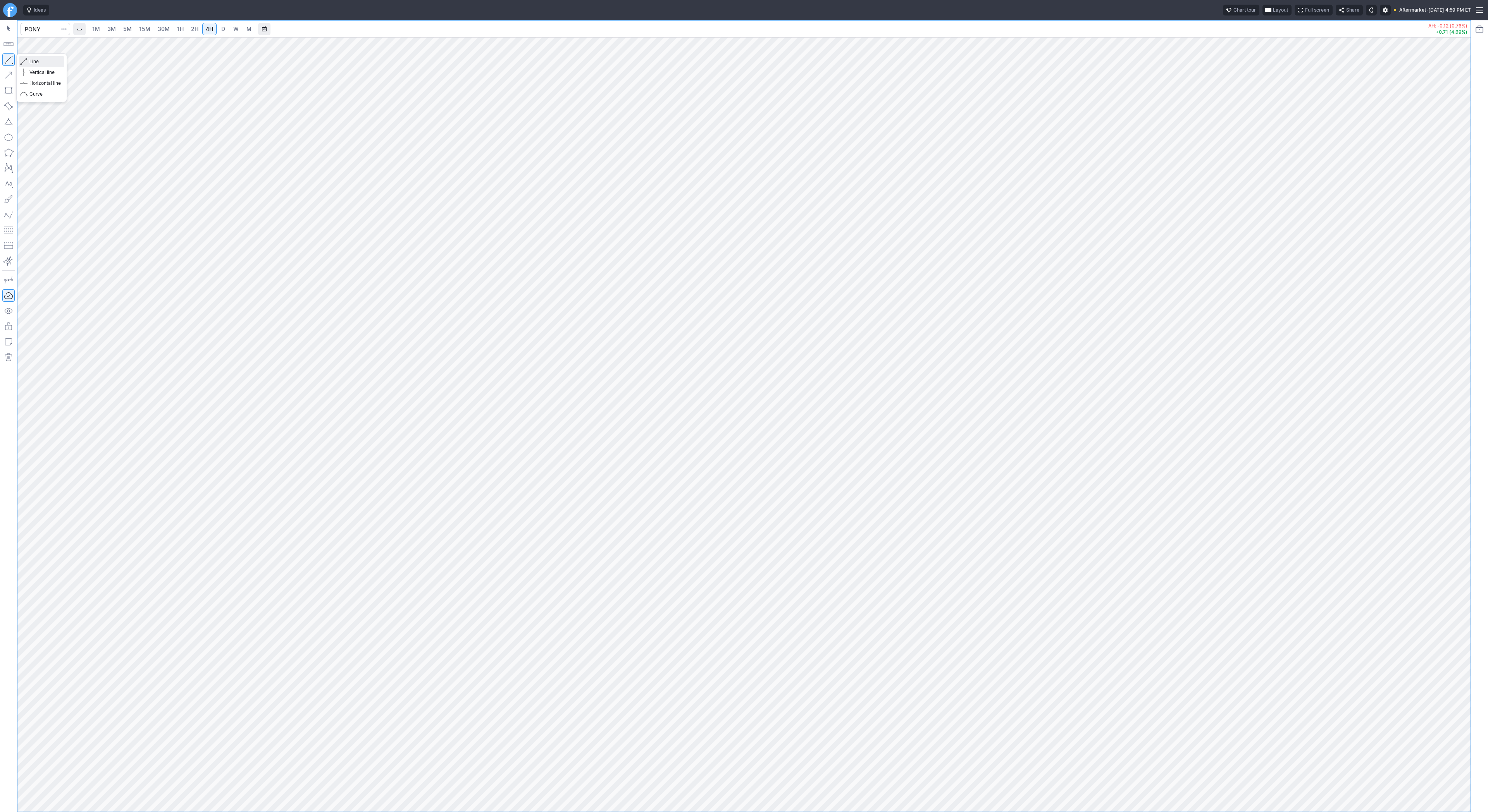
click at [37, 61] on span "Line" at bounding box center [45, 61] width 31 height 8
drag, startPoint x: 1462, startPoint y: 299, endPoint x: 1465, endPoint y: 317, distance: 18.2
click at [1465, 317] on div at bounding box center [1462, 422] width 17 height 755
click at [38, 62] on span "Line" at bounding box center [45, 61] width 31 height 8
click at [31, 63] on span "Line" at bounding box center [45, 61] width 31 height 8
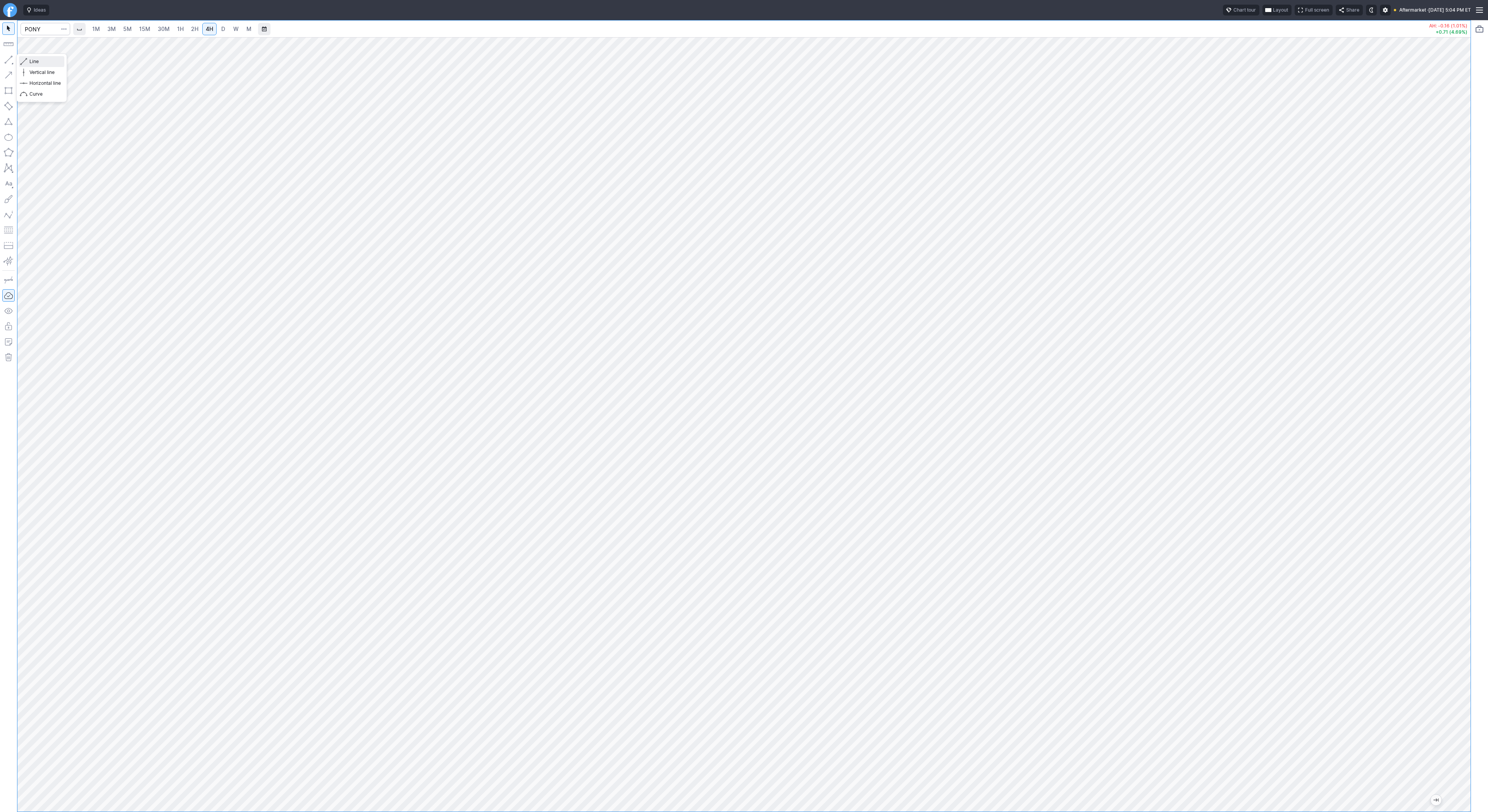
click at [30, 59] on span "Line" at bounding box center [45, 61] width 31 height 8
click at [38, 64] on span "Line" at bounding box center [45, 61] width 31 height 8
click at [35, 62] on span "Line" at bounding box center [45, 61] width 31 height 8
click at [37, 63] on span "Line" at bounding box center [45, 61] width 31 height 8
drag, startPoint x: 1460, startPoint y: 184, endPoint x: 1458, endPoint y: 211, distance: 27.1
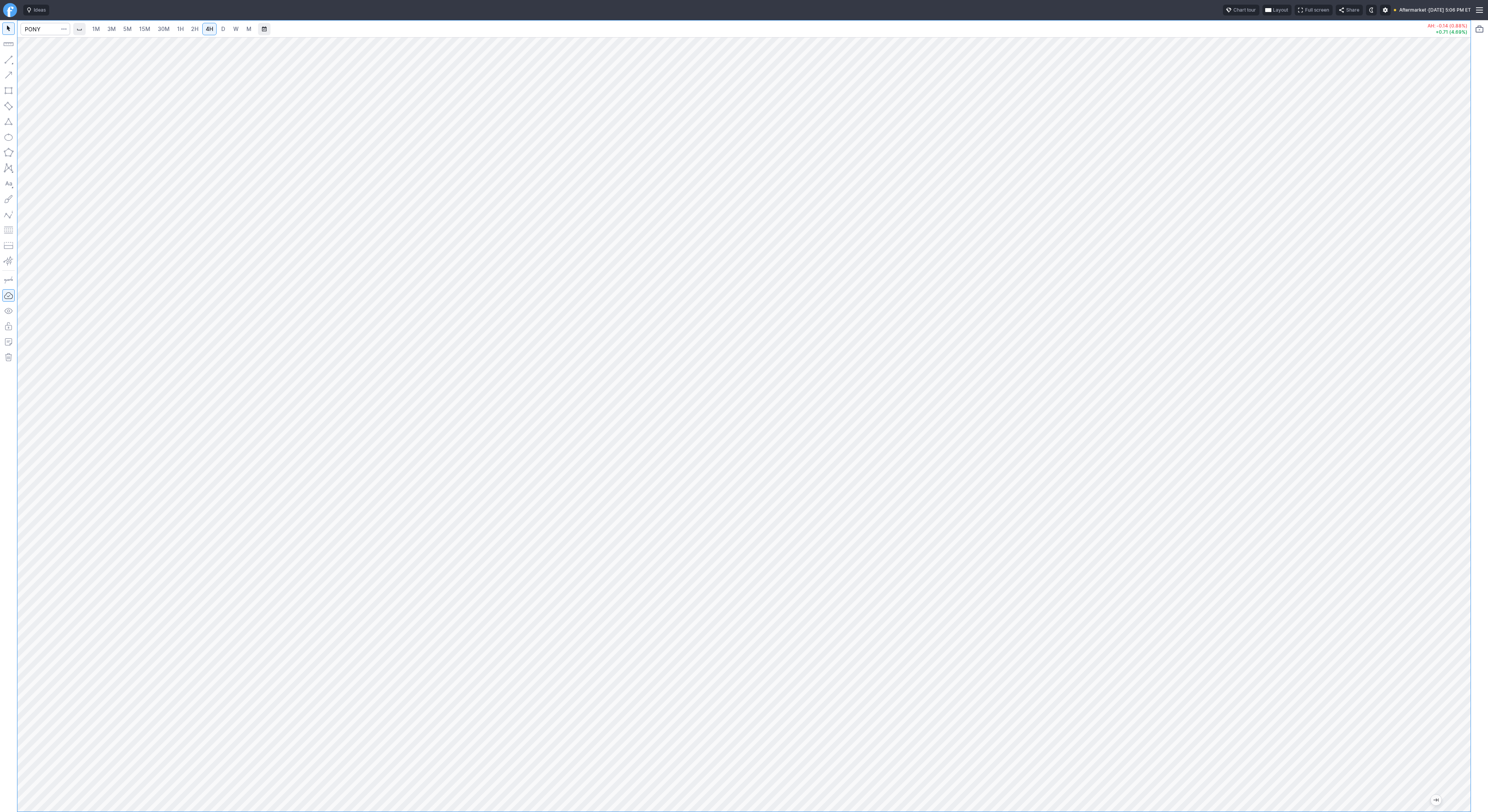
click at [1458, 211] on div at bounding box center [1462, 422] width 17 height 755
drag, startPoint x: 30, startPoint y: 62, endPoint x: 59, endPoint y: 72, distance: 30.7
click at [30, 62] on span "Line" at bounding box center [45, 61] width 31 height 8
drag, startPoint x: 1462, startPoint y: 287, endPoint x: 1458, endPoint y: 377, distance: 90.1
click at [1462, 380] on div at bounding box center [1462, 422] width 17 height 755
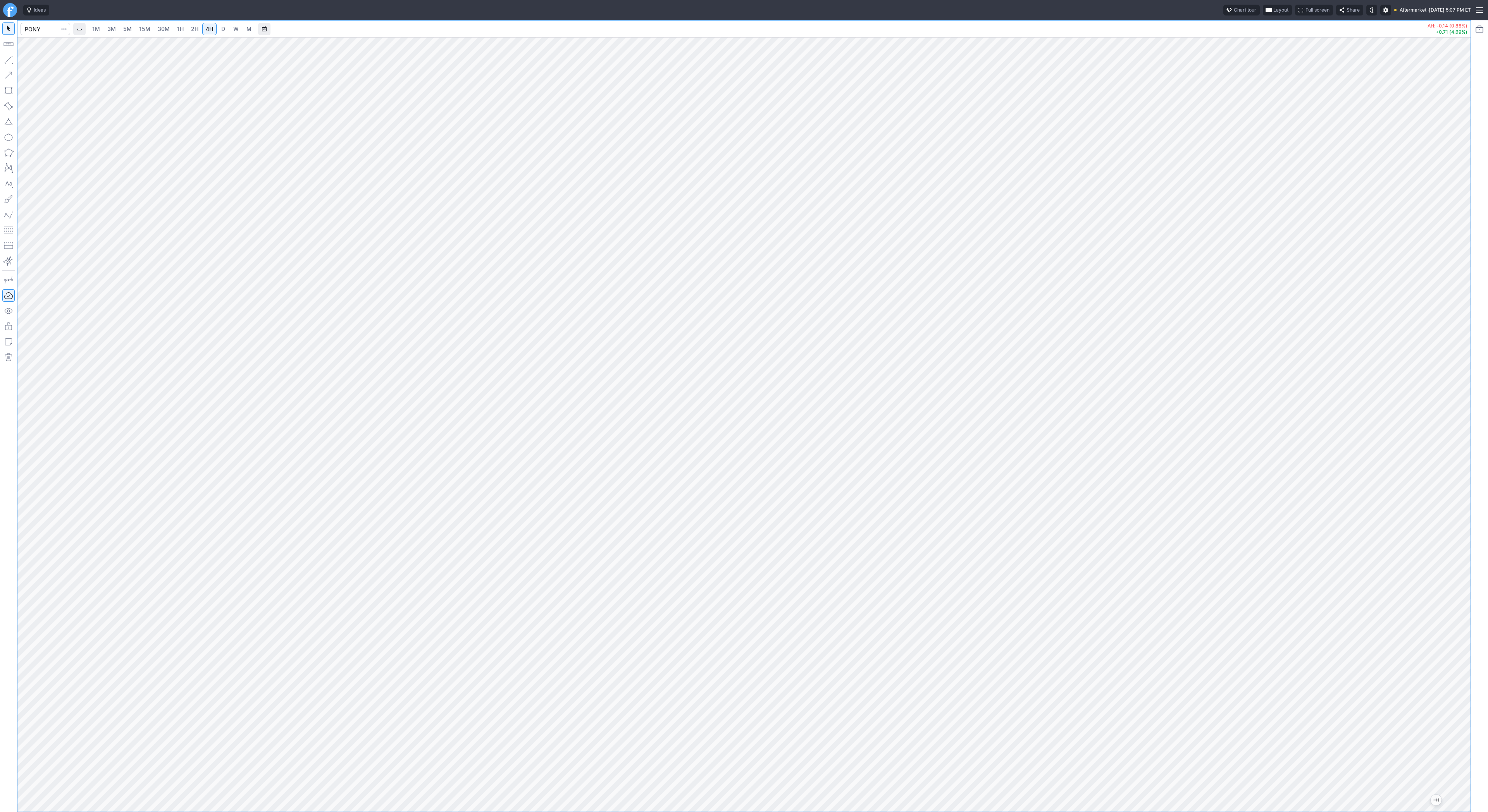
drag, startPoint x: 1459, startPoint y: 388, endPoint x: 1456, endPoint y: 278, distance: 110.0
click at [1456, 278] on div at bounding box center [1462, 422] width 17 height 755
click at [31, 59] on span "Line" at bounding box center [45, 61] width 31 height 8
drag, startPoint x: 1464, startPoint y: 162, endPoint x: 1456, endPoint y: 278, distance: 116.3
click at [1468, 291] on div at bounding box center [1462, 422] width 17 height 755
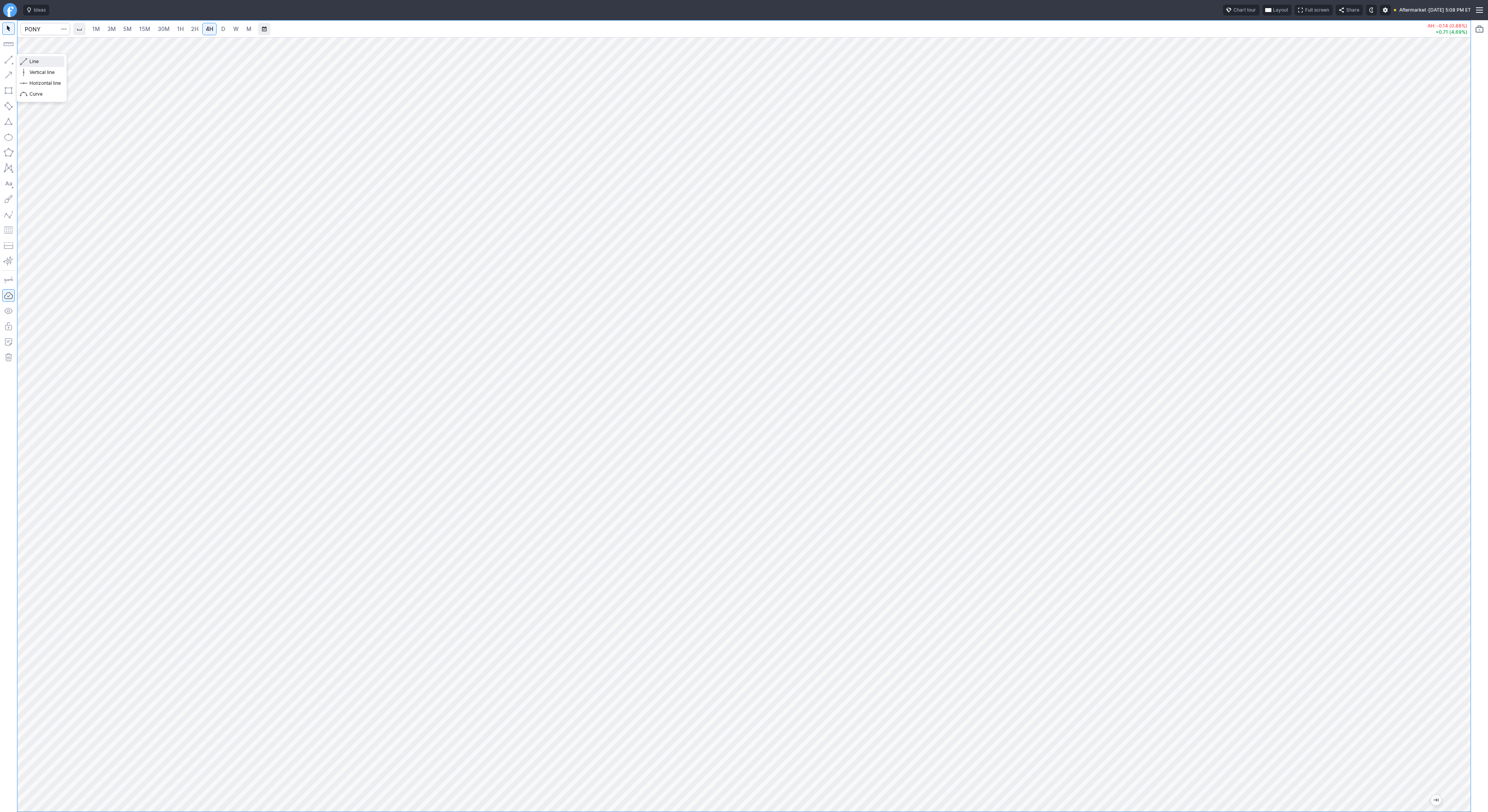
drag, startPoint x: 30, startPoint y: 60, endPoint x: 34, endPoint y: 64, distance: 5.7
click at [30, 62] on span "Line" at bounding box center [45, 61] width 31 height 8
click at [220, 34] on link "D" at bounding box center [223, 29] width 12 height 12
drag, startPoint x: 1464, startPoint y: 261, endPoint x: 1484, endPoint y: 574, distance: 313.6
click at [1484, 579] on div "1M 3M 5M 15M 30M 1H 2H 4H D W M AH: -0.14 (0.88%) +0.71 (4.69%)" at bounding box center [744, 416] width 1488 height 792
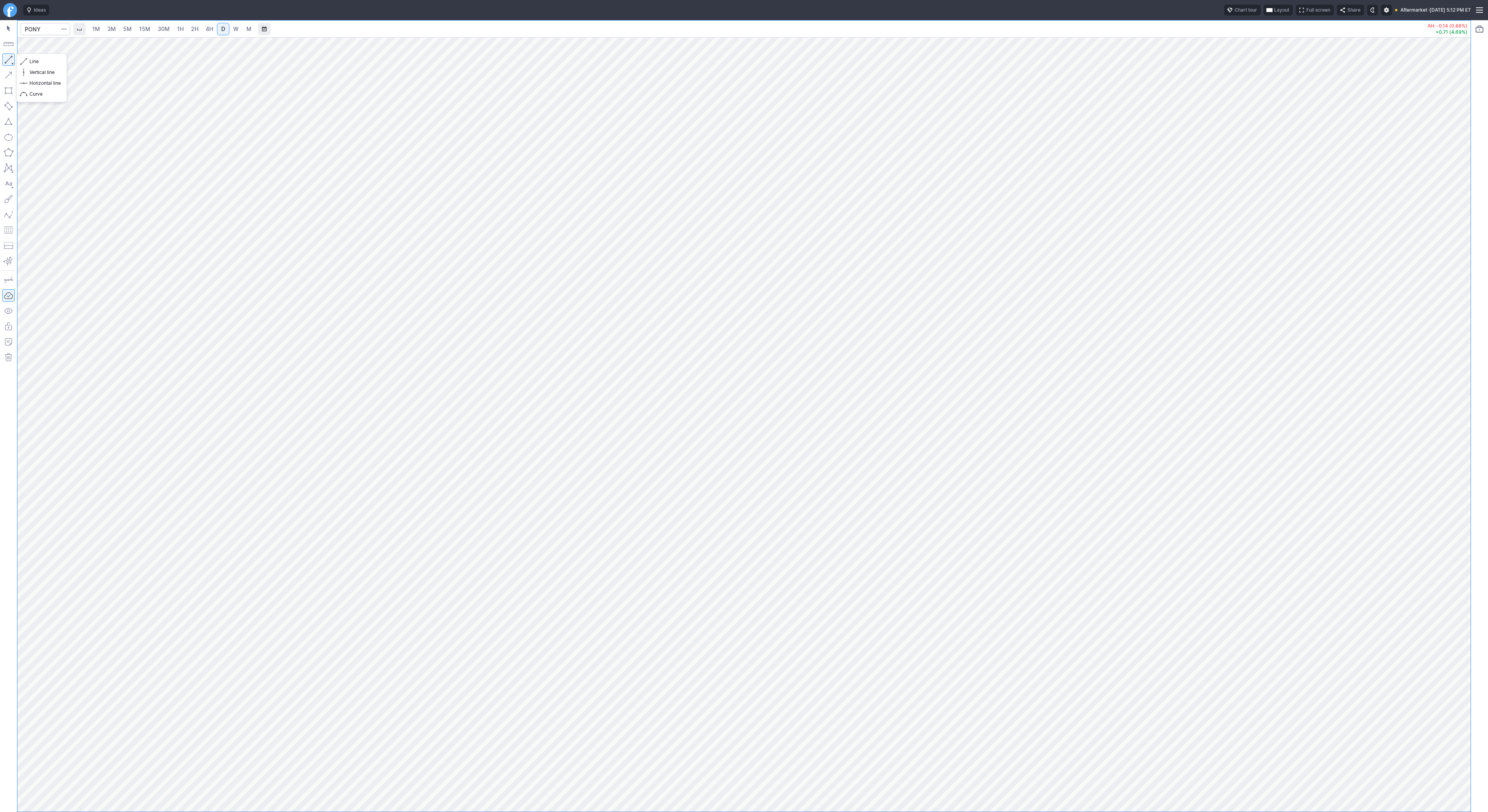
drag, startPoint x: 8, startPoint y: 61, endPoint x: 22, endPoint y: 73, distance: 18.4
click at [8, 62] on button "button" at bounding box center [8, 59] width 12 height 12
click at [33, 60] on span "Line" at bounding box center [45, 61] width 31 height 8
click at [44, 28] on input "Search" at bounding box center [46, 29] width 50 height 12
type input "coin"
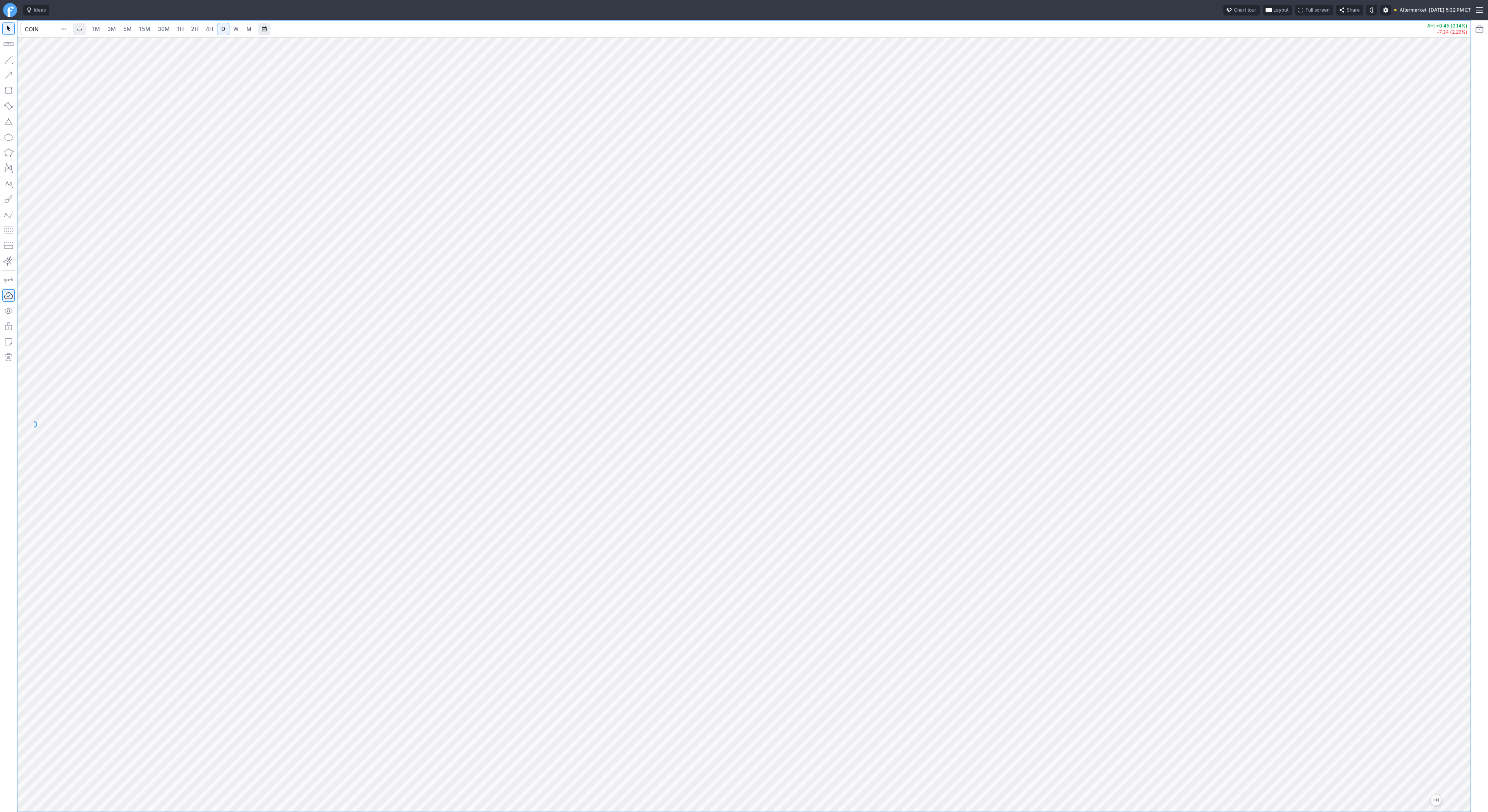
click at [115, 28] on link "3M" at bounding box center [111, 29] width 15 height 12
click at [143, 30] on span "15M" at bounding box center [145, 29] width 11 height 7
